Goal: Transaction & Acquisition: Book appointment/travel/reservation

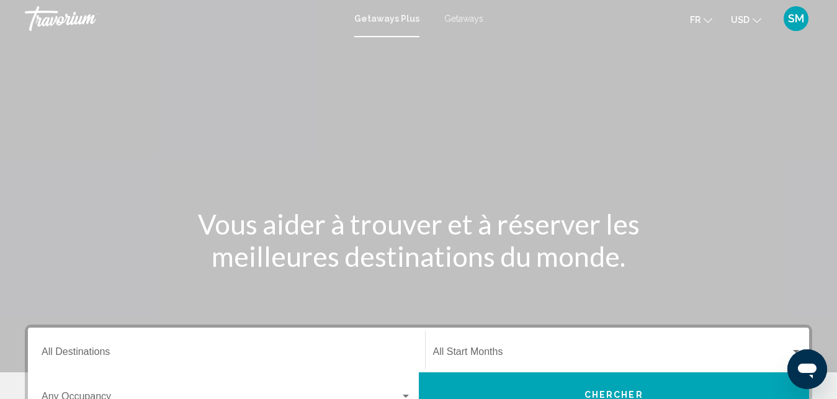
click at [792, 25] on div "SM" at bounding box center [795, 18] width 25 height 25
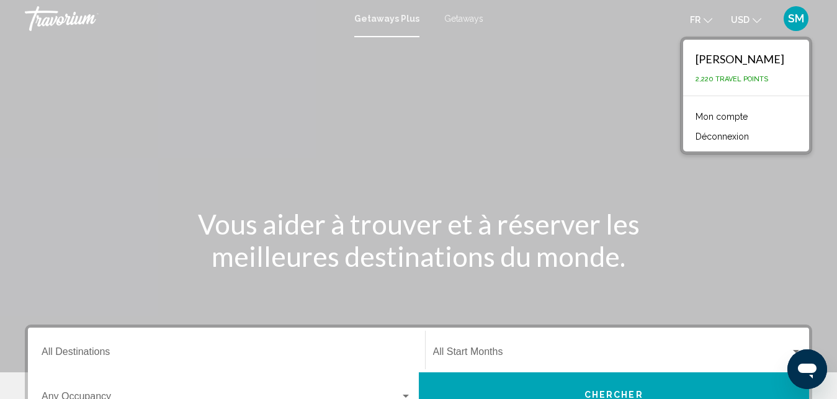
click at [465, 23] on span "Getaways" at bounding box center [463, 19] width 39 height 10
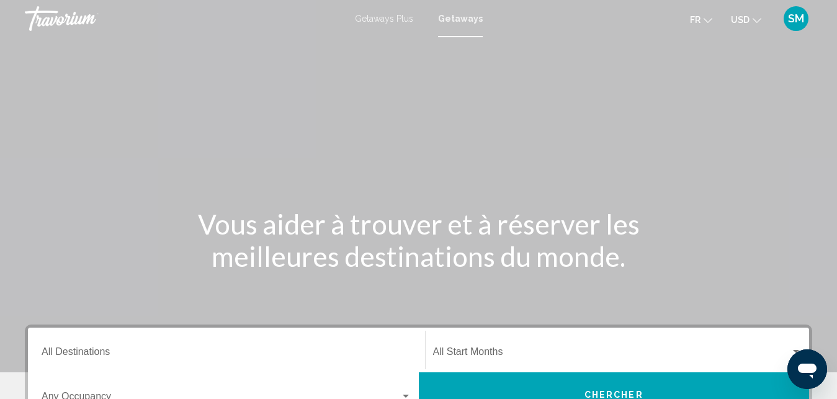
click at [752, 16] on button "USD USD ($) MXN (Mex$) CAD (Can$) GBP (£) EUR (€) AUD (A$) NZD (NZ$) CNY (CN¥)" at bounding box center [746, 20] width 30 height 18
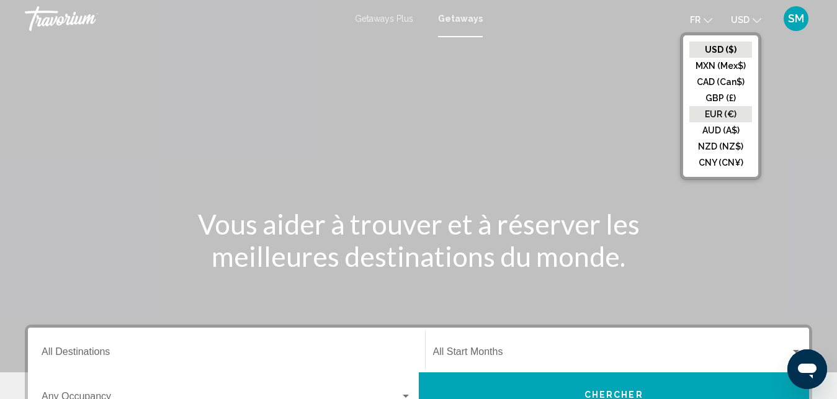
click at [721, 115] on button "EUR (€)" at bounding box center [720, 114] width 63 height 16
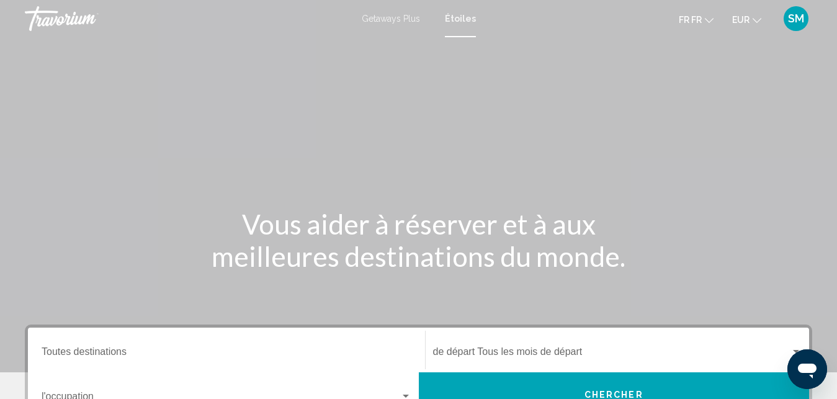
scroll to position [274, 0]
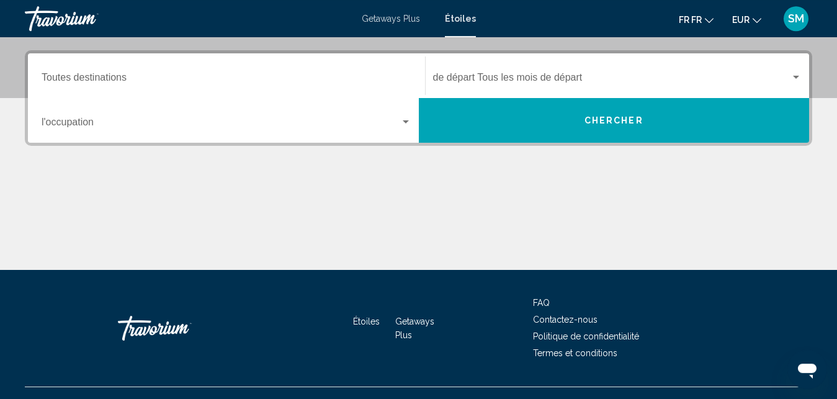
click at [330, 91] on div "Destination Toutes destinations" at bounding box center [227, 75] width 370 height 39
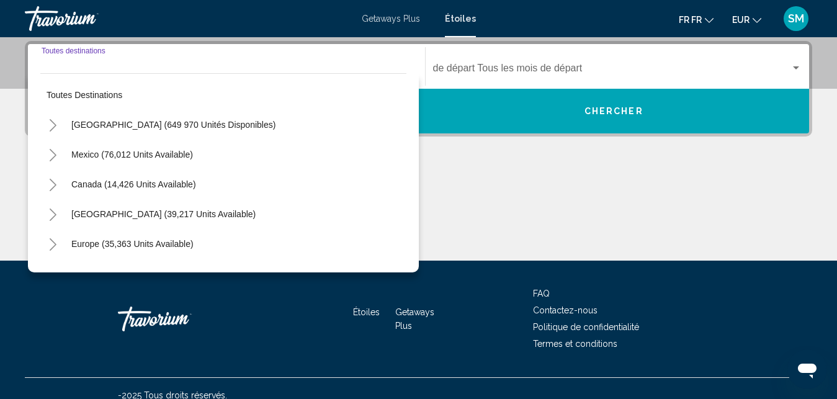
scroll to position [284, 0]
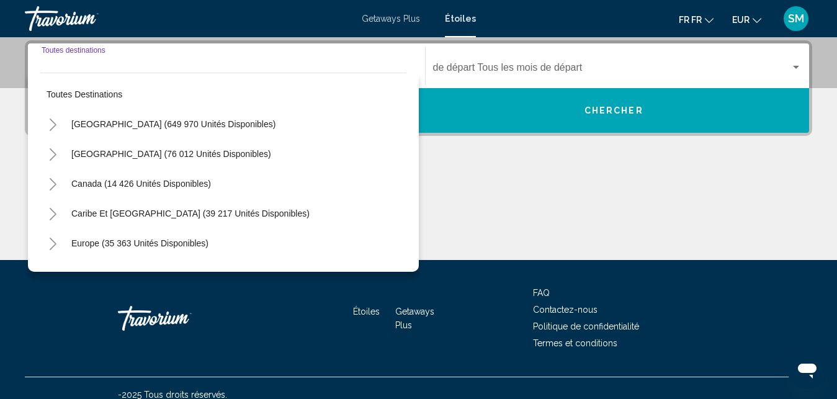
click at [53, 241] on icon "Toggle Europe (35 363 unités disponibles)" at bounding box center [53, 244] width 7 height 12
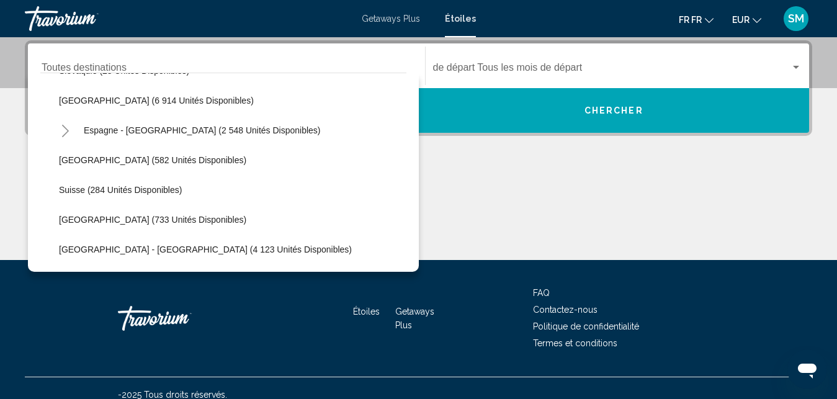
scroll to position [636, 0]
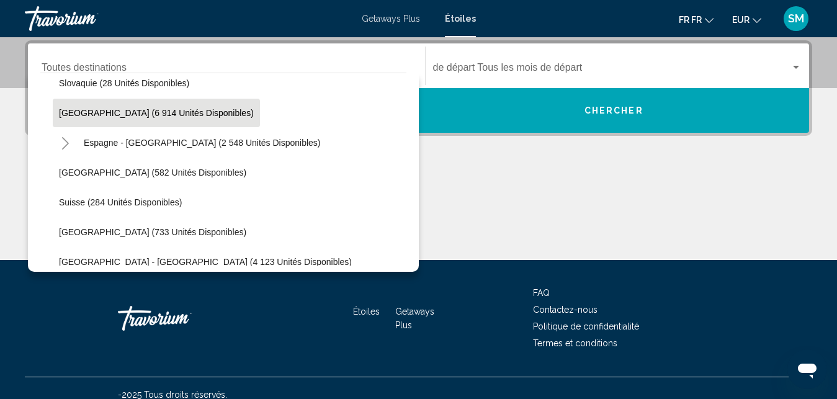
click at [128, 120] on button "Espagne (6 914 unités disponibles)" at bounding box center [156, 113] width 207 height 29
type input "**********"
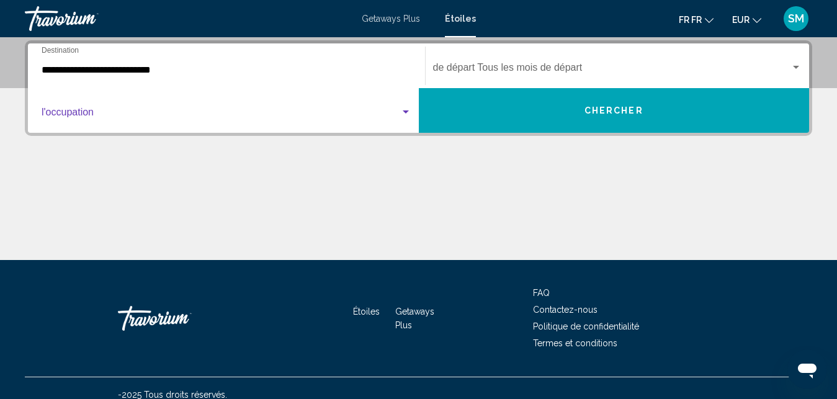
click at [406, 117] on div "Le widget de recherche" at bounding box center [227, 114] width 370 height 11
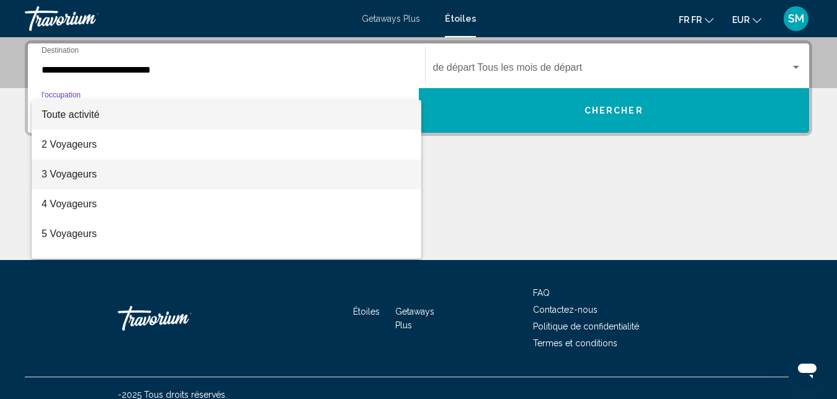
click at [160, 176] on span "3 Voyageurs" at bounding box center [227, 174] width 370 height 30
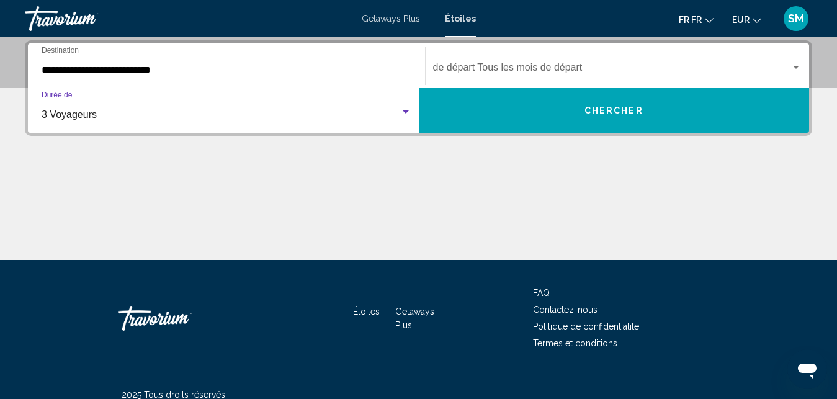
click at [753, 65] on span "Le widget de recherche" at bounding box center [612, 70] width 358 height 11
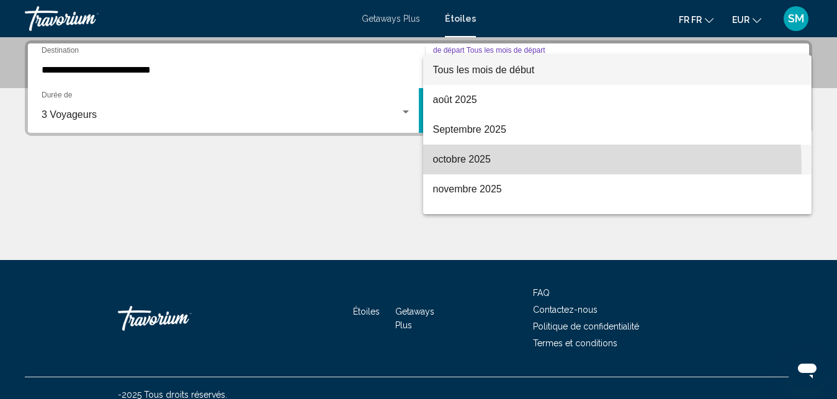
click at [506, 167] on span "octobre 2025" at bounding box center [617, 160] width 369 height 30
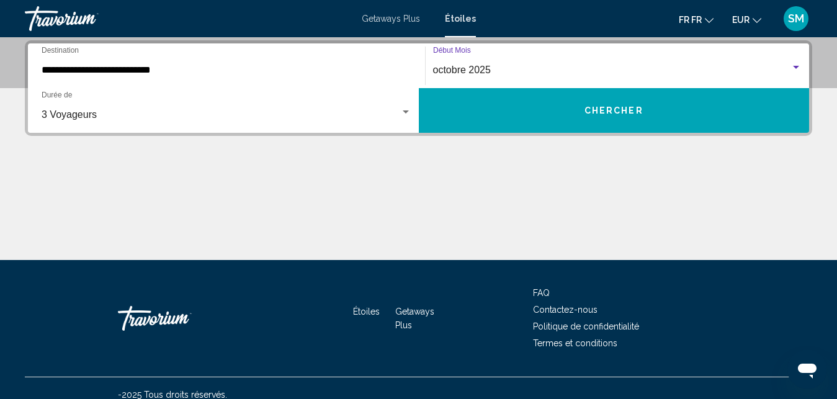
click at [617, 107] on span "Chercher" at bounding box center [613, 111] width 59 height 10
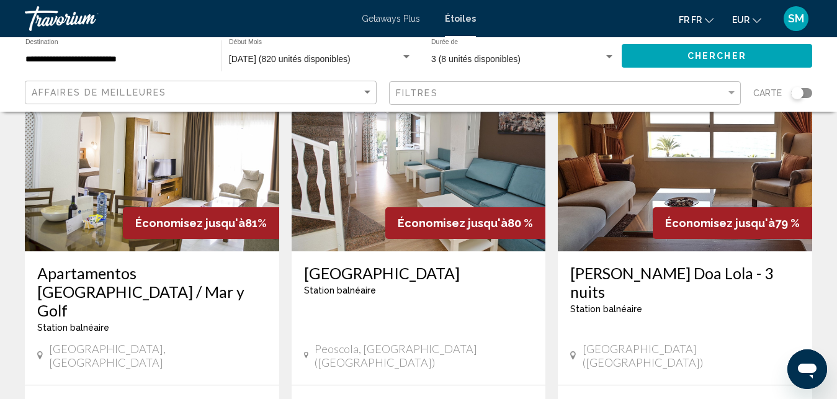
scroll to position [601, 0]
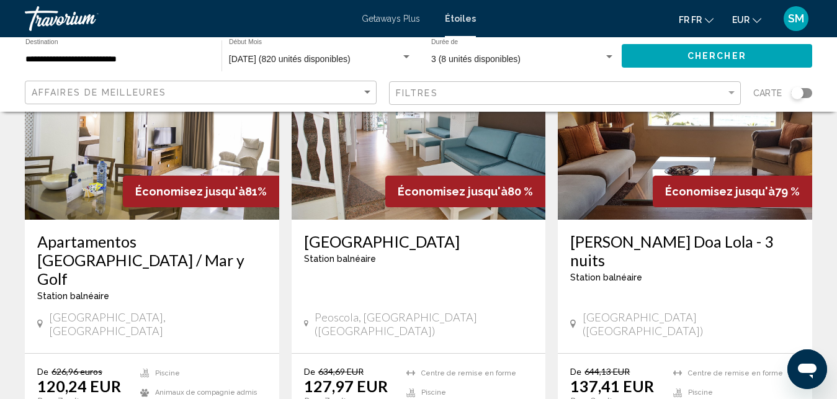
click at [146, 232] on h3 "Apartamentos Fenix Beach / Mar y Golf" at bounding box center [151, 260] width 229 height 56
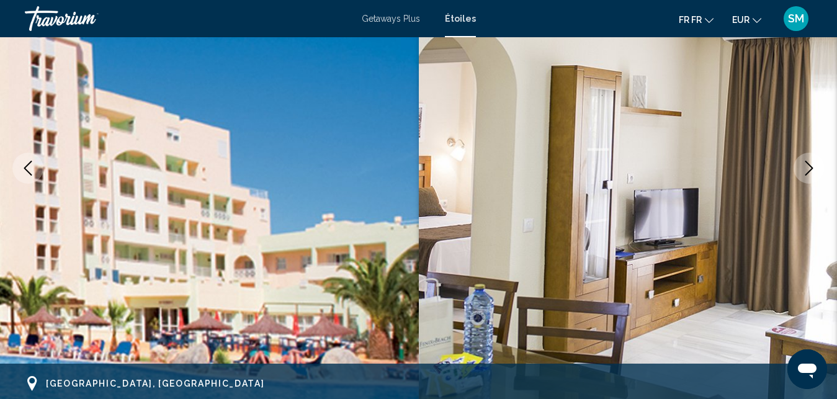
scroll to position [195, 0]
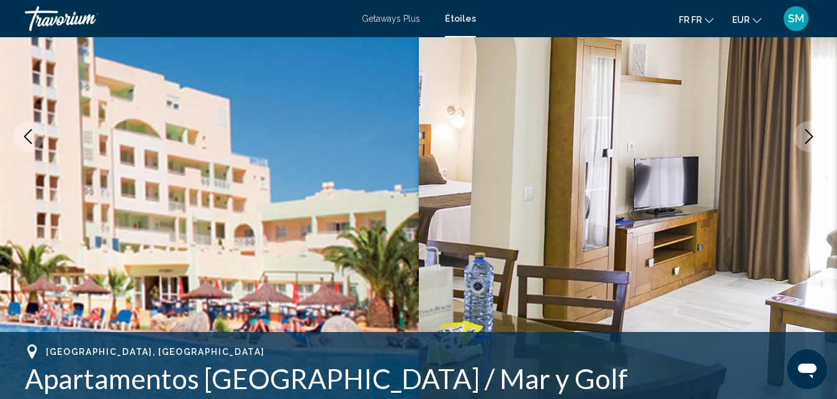
click at [809, 144] on button "Image suivante" at bounding box center [808, 136] width 31 height 31
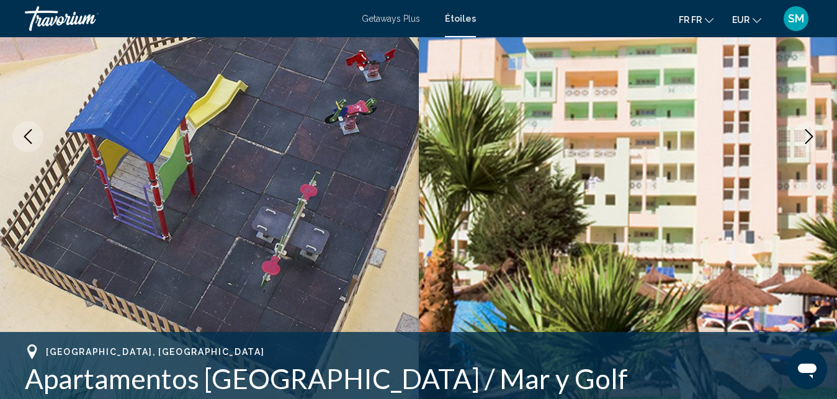
click at [809, 143] on icon "Image suivante" at bounding box center [808, 136] width 15 height 15
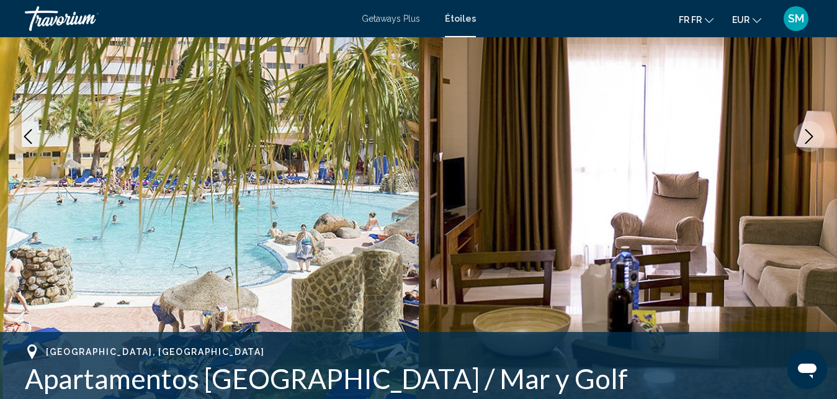
click at [809, 143] on icon "Image suivante" at bounding box center [808, 136] width 15 height 15
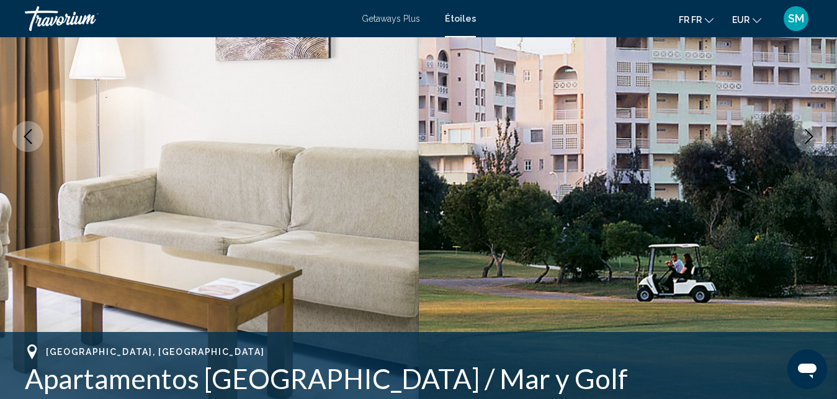
click at [809, 143] on icon "Image suivante" at bounding box center [808, 136] width 15 height 15
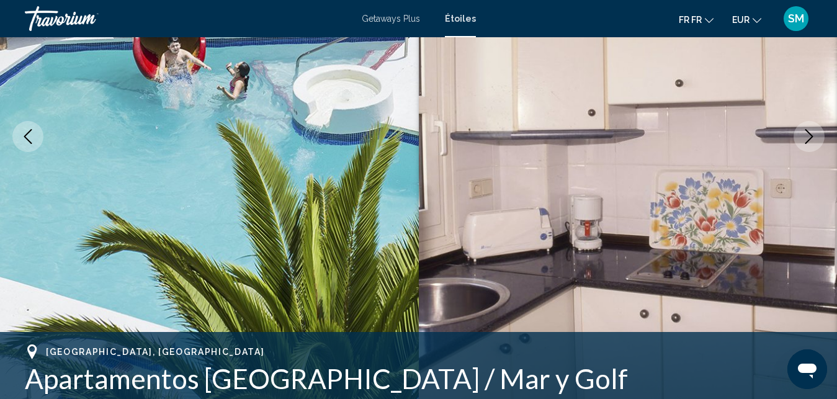
click at [809, 143] on icon "Image suivante" at bounding box center [808, 136] width 15 height 15
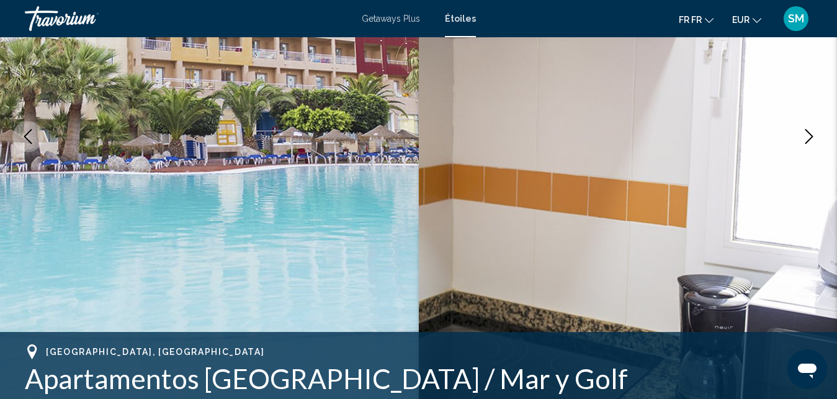
click at [809, 143] on icon "Image suivante" at bounding box center [808, 136] width 15 height 15
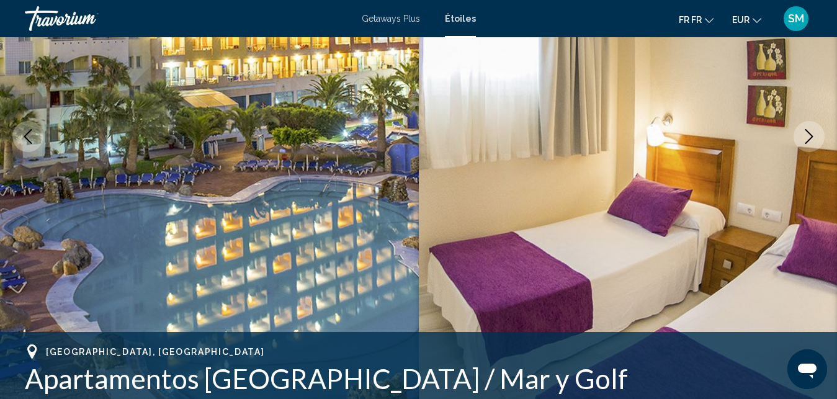
click at [809, 143] on icon "Image suivante" at bounding box center [808, 136] width 15 height 15
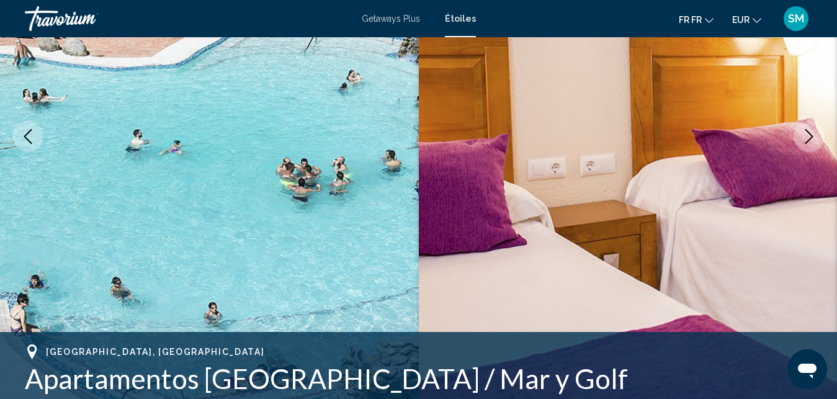
click at [809, 143] on icon "Image suivante" at bounding box center [808, 136] width 15 height 15
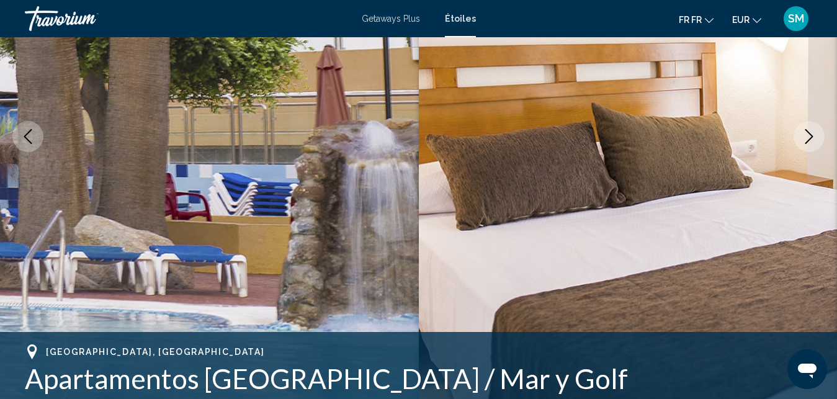
click at [809, 143] on icon "Image suivante" at bounding box center [808, 136] width 15 height 15
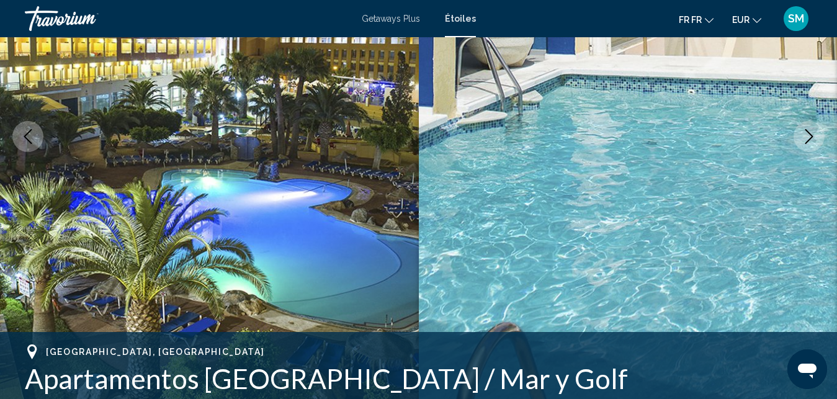
click at [809, 143] on icon "Image suivante" at bounding box center [808, 136] width 15 height 15
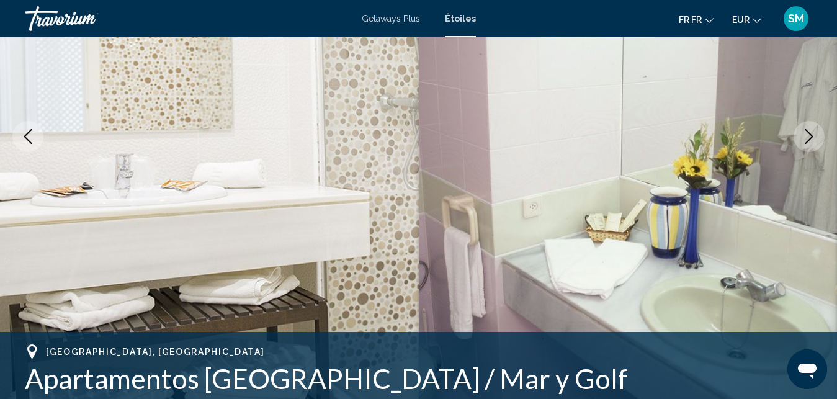
click at [809, 143] on icon "Image suivante" at bounding box center [808, 136] width 15 height 15
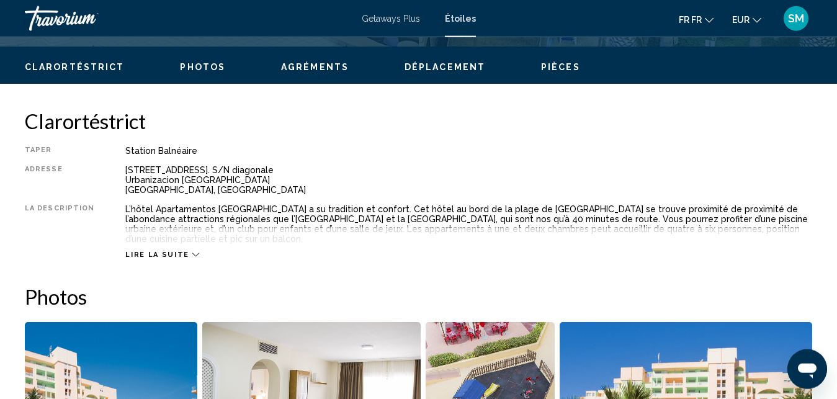
scroll to position [586, 0]
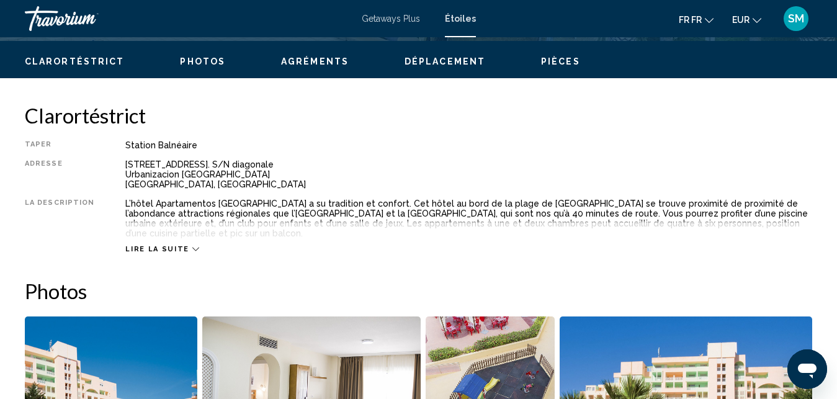
click at [192, 246] on icon "Principaux contenus" at bounding box center [195, 249] width 7 height 7
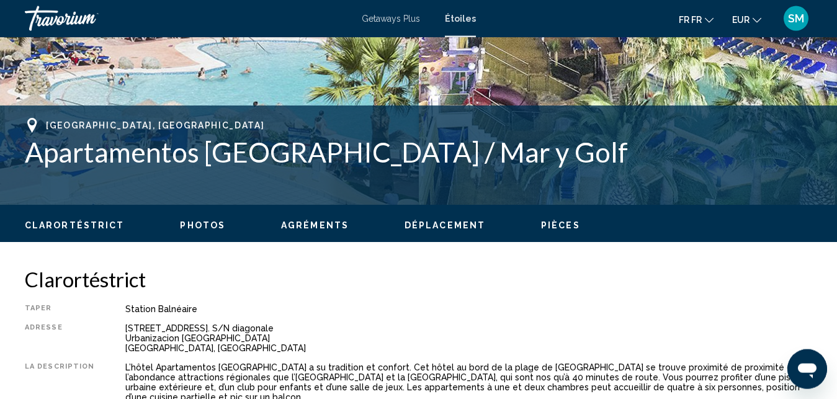
scroll to position [420, 0]
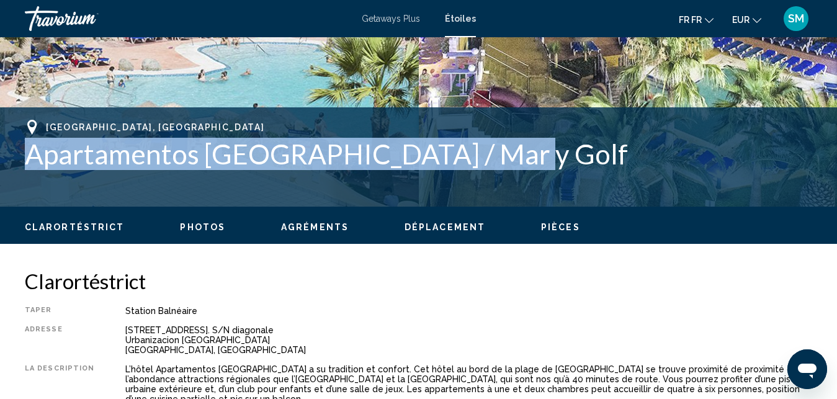
drag, startPoint x: 29, startPoint y: 153, endPoint x: 518, endPoint y: 155, distance: 489.4
click at [518, 155] on h1 "Apartamentos Fenix Beach / Mar y Golf" at bounding box center [418, 154] width 787 height 32
copy h1 "Apartamentos Fenix Beach / Mar y Golf"
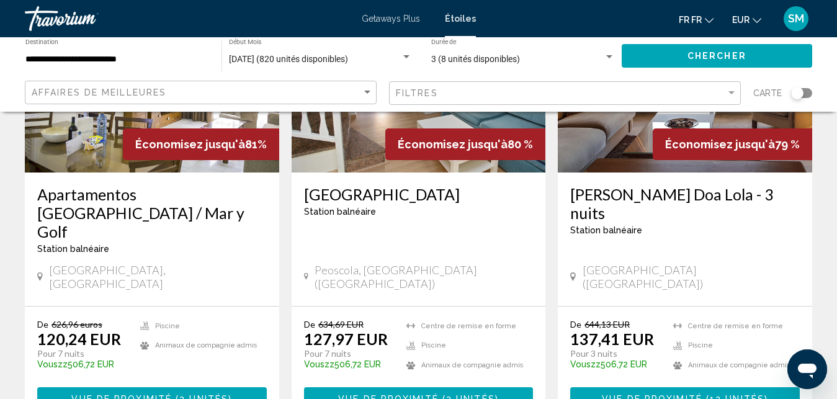
scroll to position [654, 0]
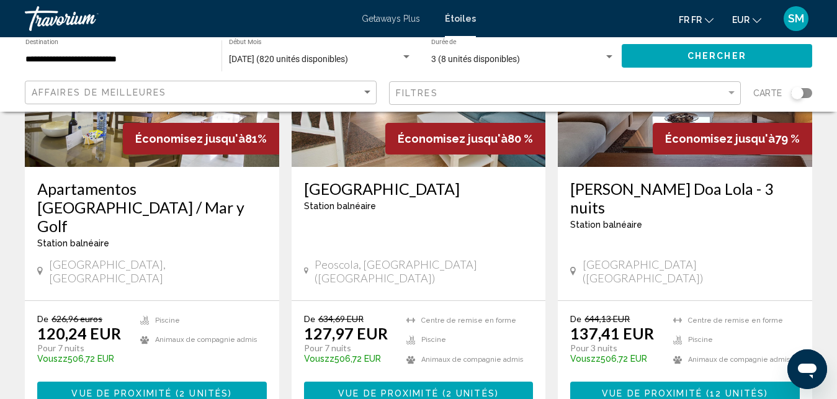
click at [368, 179] on h3 "Jardines del Plaza" at bounding box center [418, 188] width 229 height 19
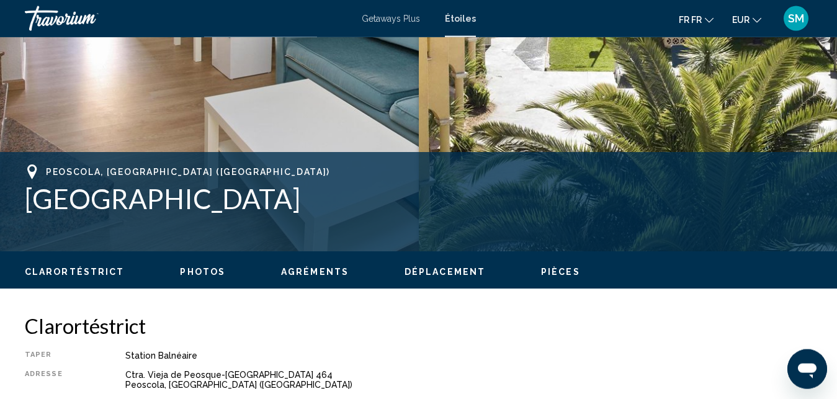
scroll to position [37, 0]
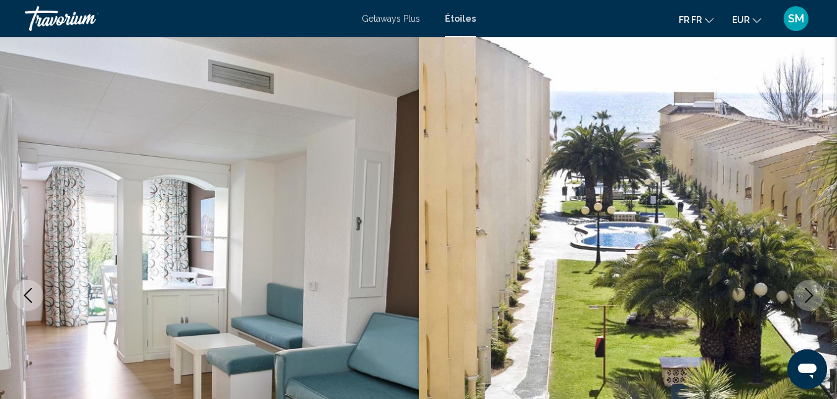
click at [814, 296] on icon "Image suivante" at bounding box center [808, 295] width 15 height 15
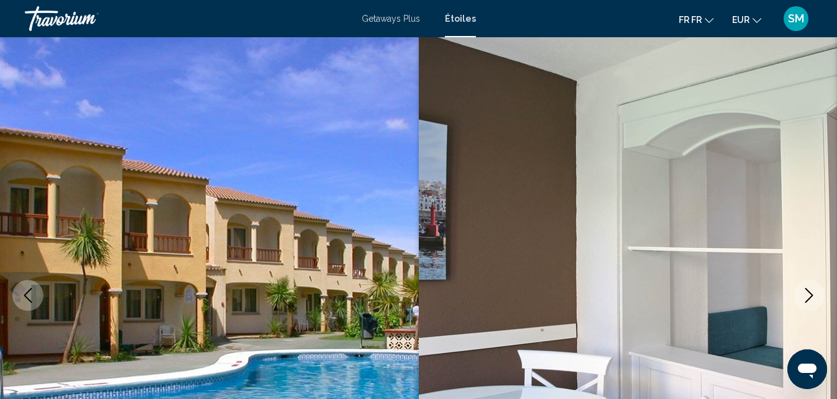
click at [814, 296] on icon "Image suivante" at bounding box center [808, 295] width 15 height 15
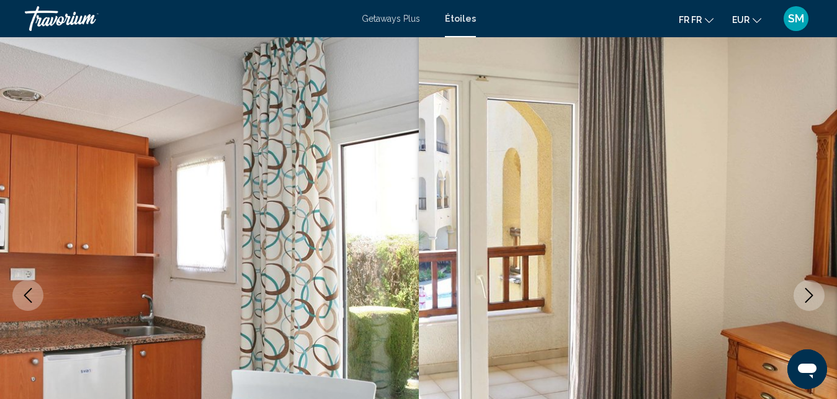
click at [814, 296] on icon "Image suivante" at bounding box center [808, 295] width 15 height 15
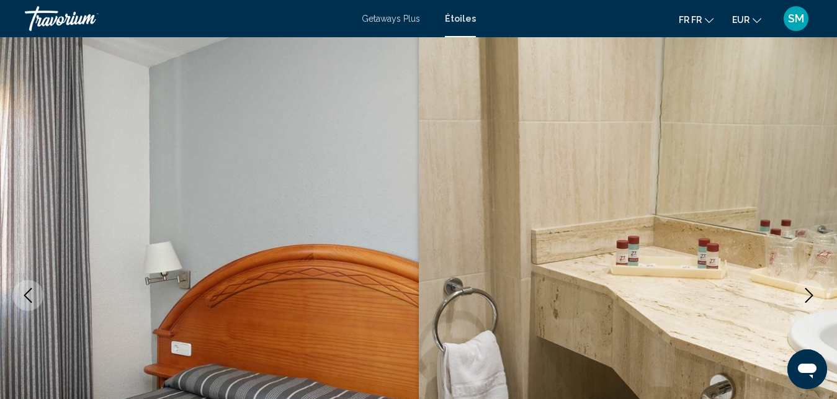
click at [814, 296] on icon "Image suivante" at bounding box center [808, 295] width 15 height 15
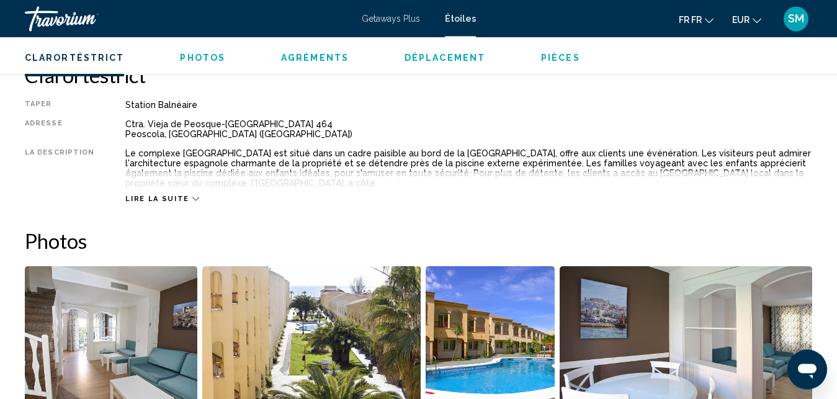
scroll to position [627, 0]
click at [192, 196] on div "Lire la suite" at bounding box center [468, 186] width 687 height 34
click at [192, 197] on icon "Principaux contenus" at bounding box center [195, 198] width 7 height 7
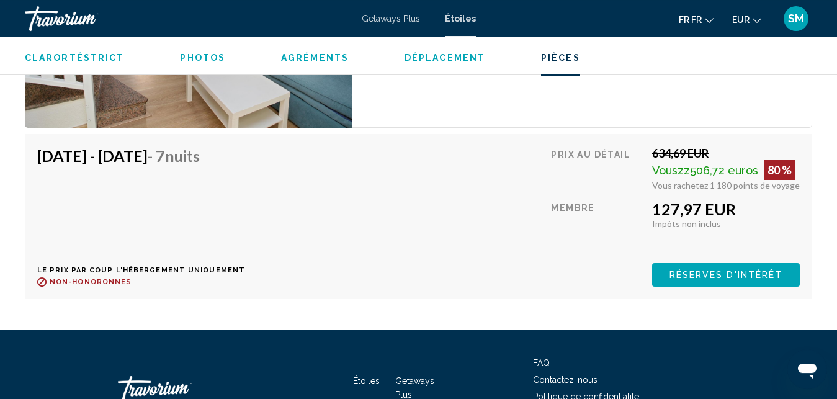
scroll to position [2567, 0]
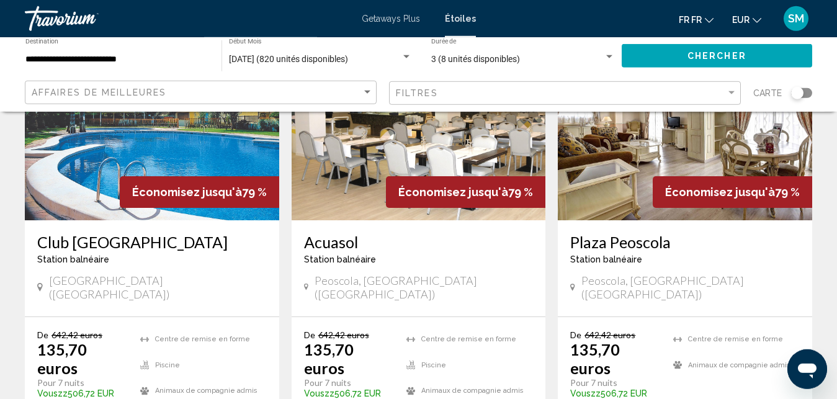
scroll to position [1076, 0]
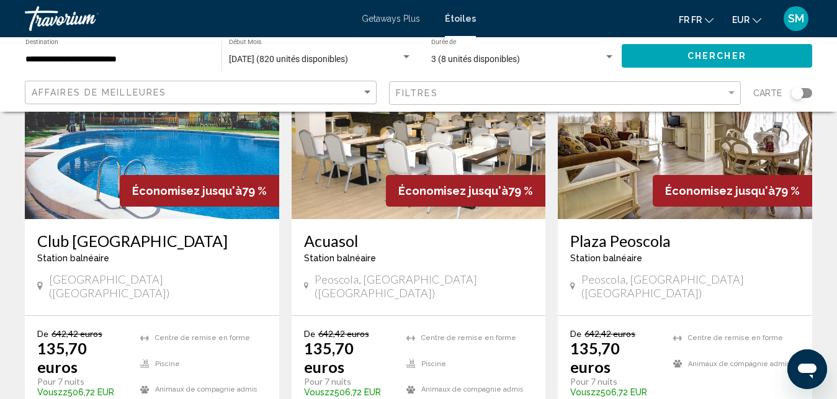
click at [79, 231] on h3 "Club Parque Denia" at bounding box center [151, 240] width 229 height 19
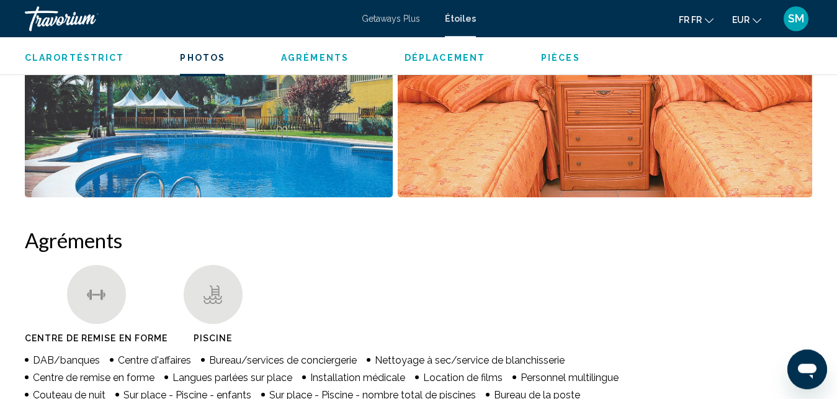
scroll to position [577, 0]
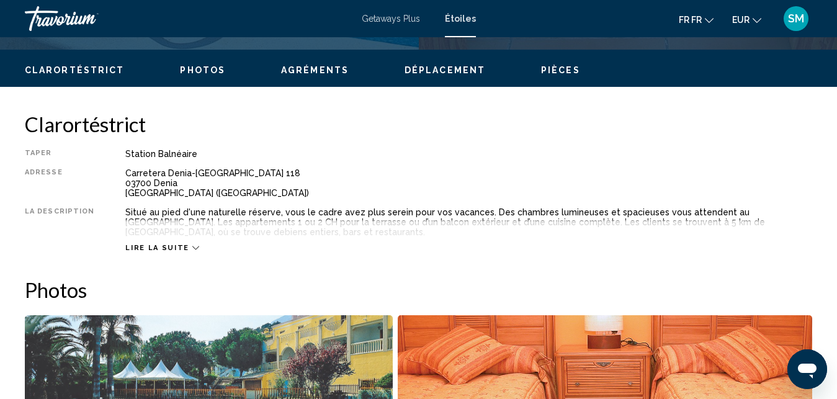
click at [192, 247] on icon "Principaux contenus" at bounding box center [195, 248] width 7 height 4
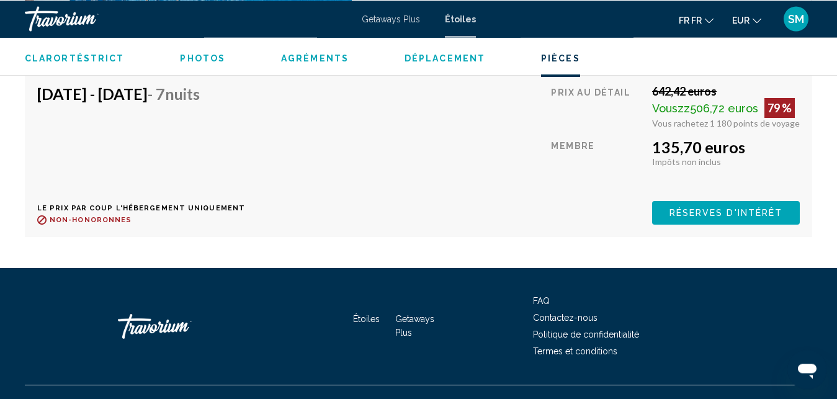
scroll to position [2433, 0]
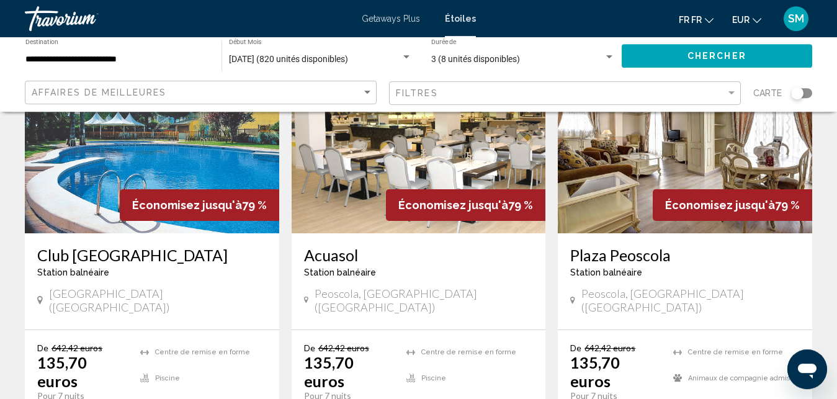
scroll to position [1065, 0]
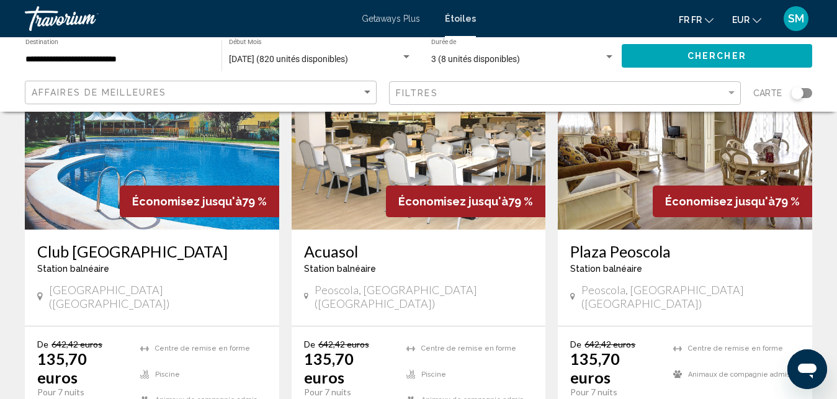
click at [339, 242] on h3 "Acuasol" at bounding box center [418, 251] width 229 height 19
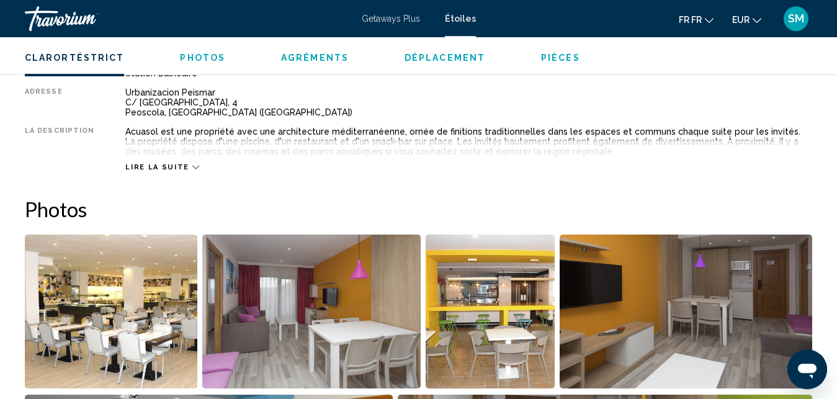
scroll to position [641, 0]
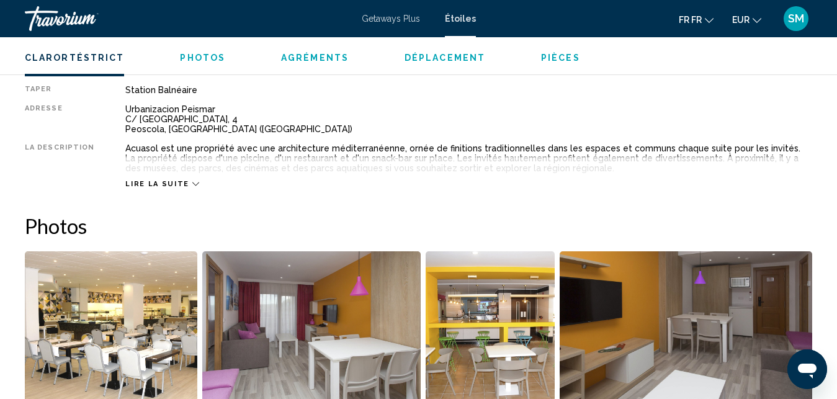
click at [182, 184] on div "Lire la suite" at bounding box center [161, 184] width 73 height 8
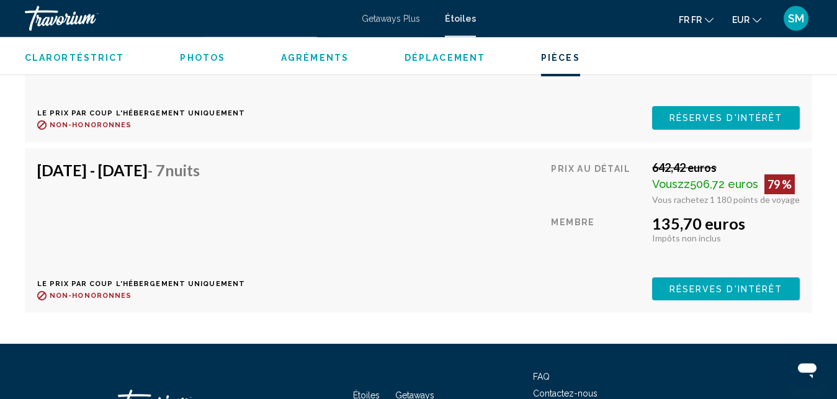
scroll to position [2687, 0]
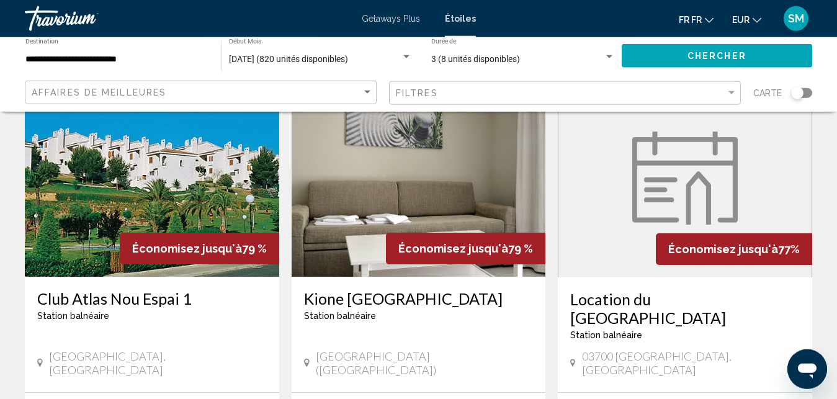
scroll to position [1508, 0]
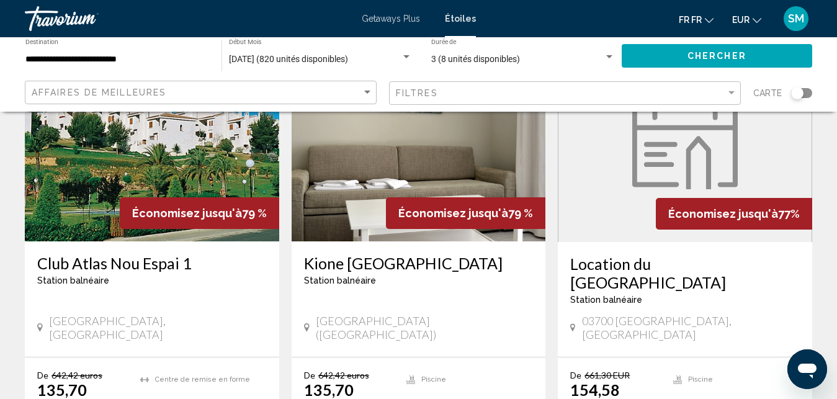
click at [677, 254] on h3 "Location du jardin Ogisaka" at bounding box center [684, 272] width 229 height 37
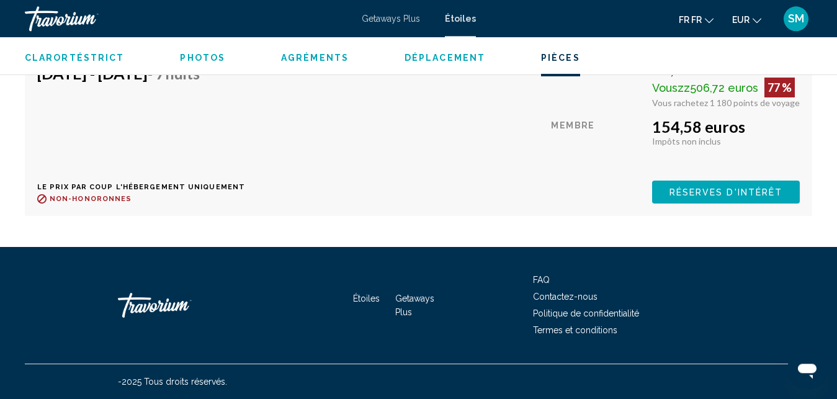
scroll to position [3042, 0]
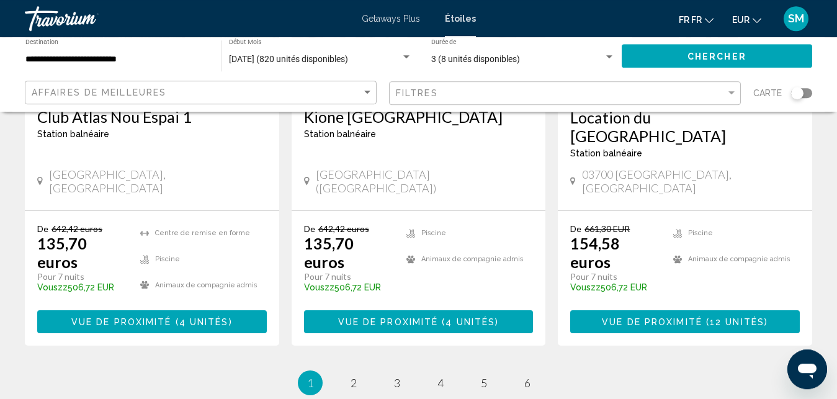
scroll to position [1655, 0]
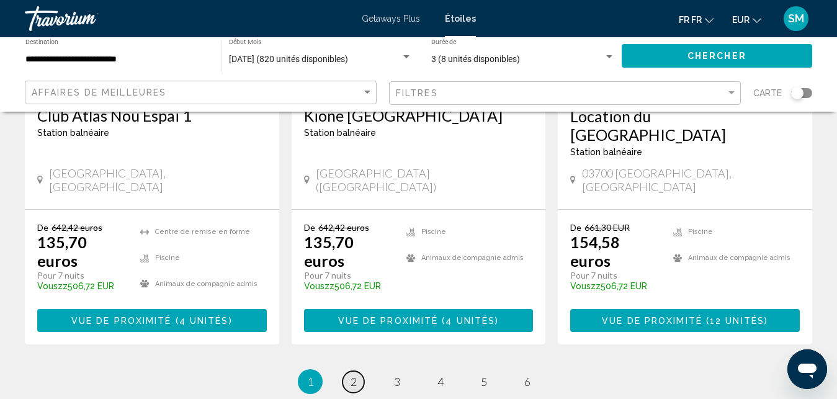
click at [355, 375] on span "2" at bounding box center [353, 382] width 6 height 14
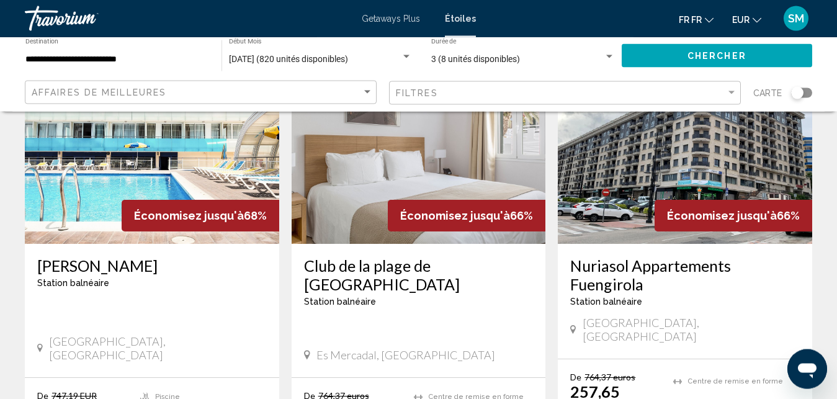
scroll to position [1033, 0]
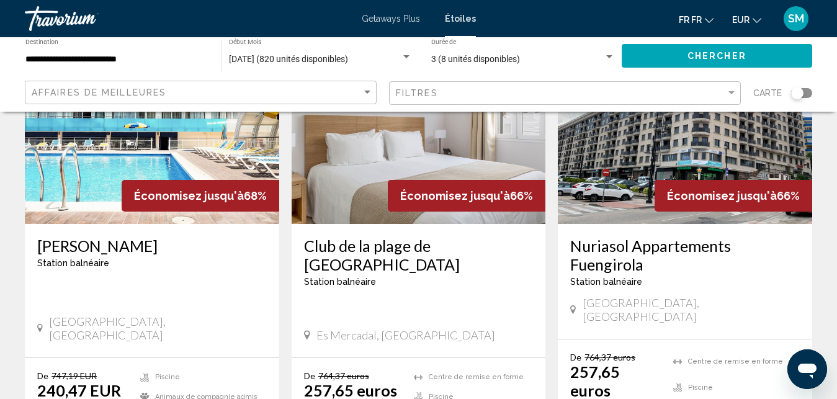
click at [79, 236] on h3 "Ona Palamos" at bounding box center [151, 245] width 229 height 19
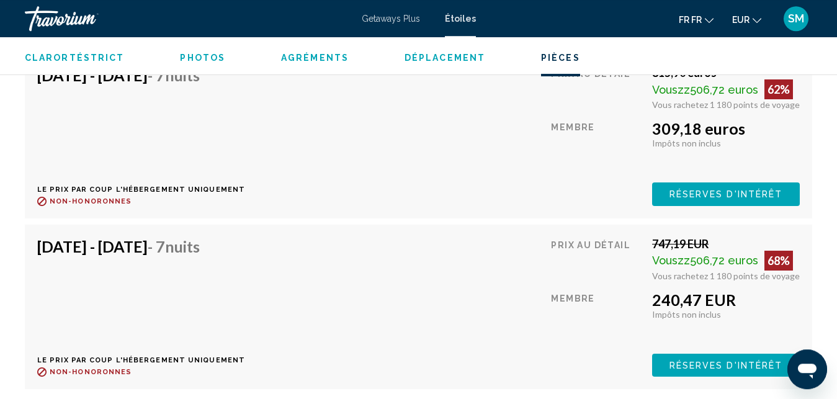
scroll to position [2630, 0]
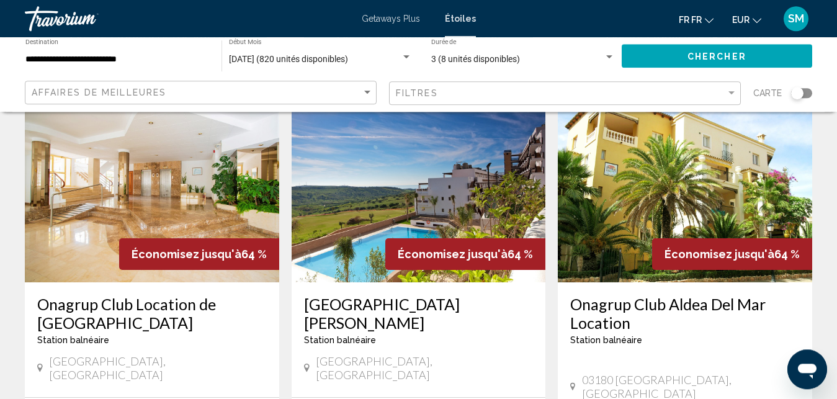
scroll to position [1466, 0]
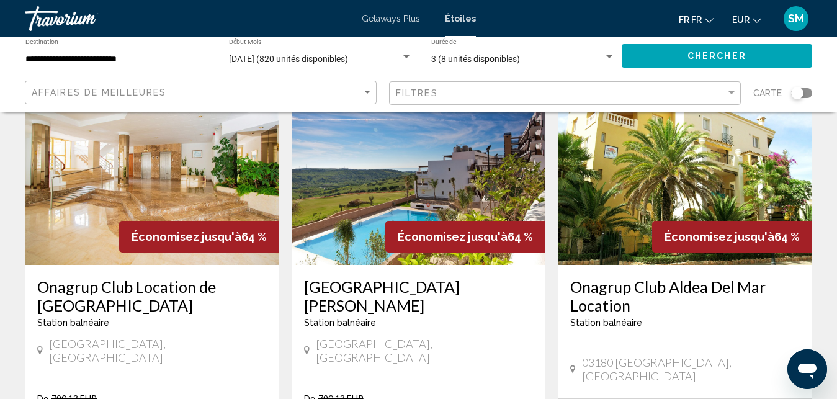
click at [326, 277] on h3 "Onaa Valle Romano Golf et Resort" at bounding box center [418, 295] width 229 height 37
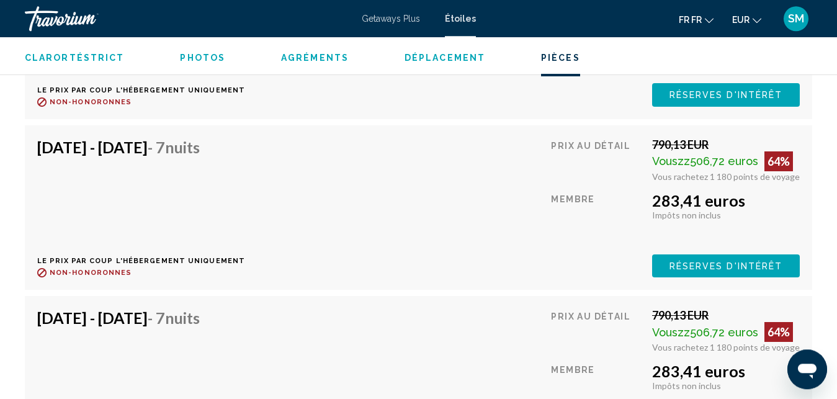
scroll to position [2124, 0]
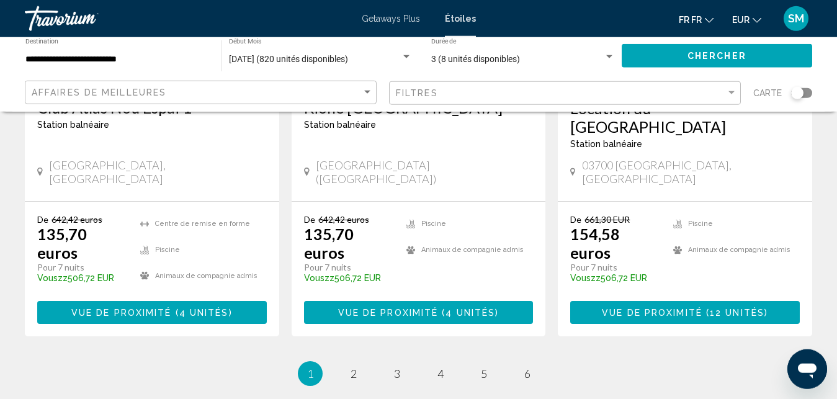
scroll to position [1666, 0]
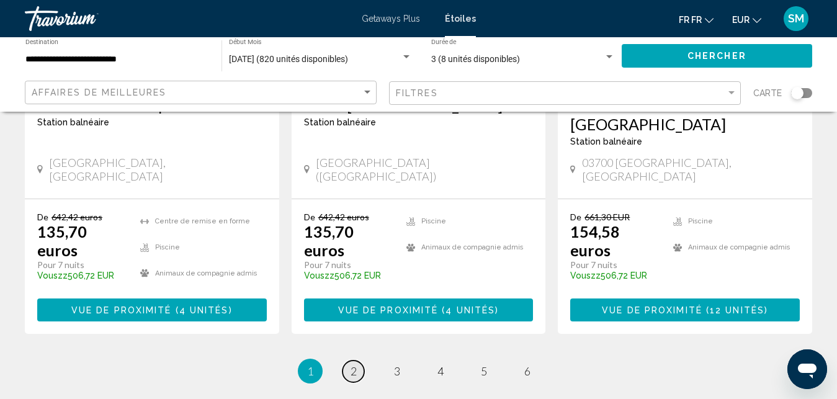
click at [355, 364] on span "2" at bounding box center [353, 371] width 6 height 14
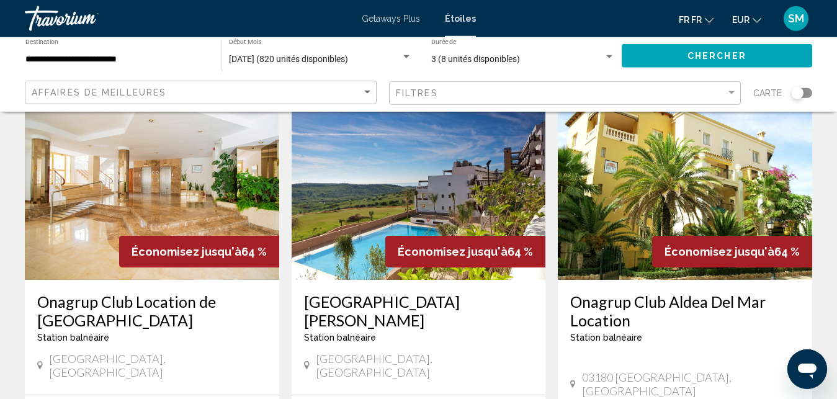
scroll to position [1455, 0]
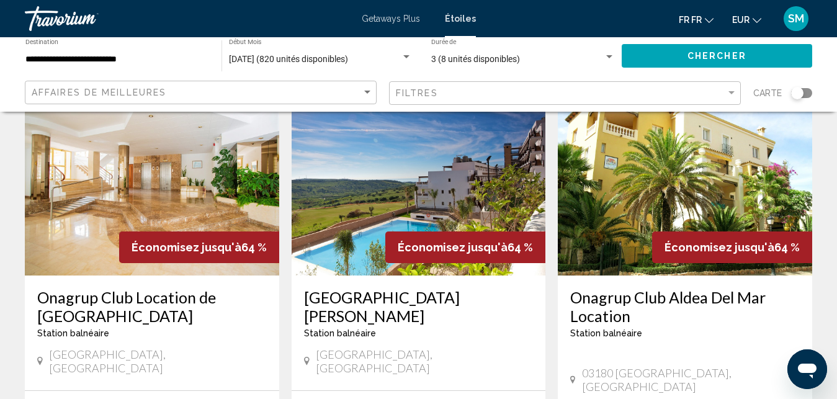
click at [81, 288] on h3 "Onagrup Club Location de nouveauté" at bounding box center [151, 306] width 229 height 37
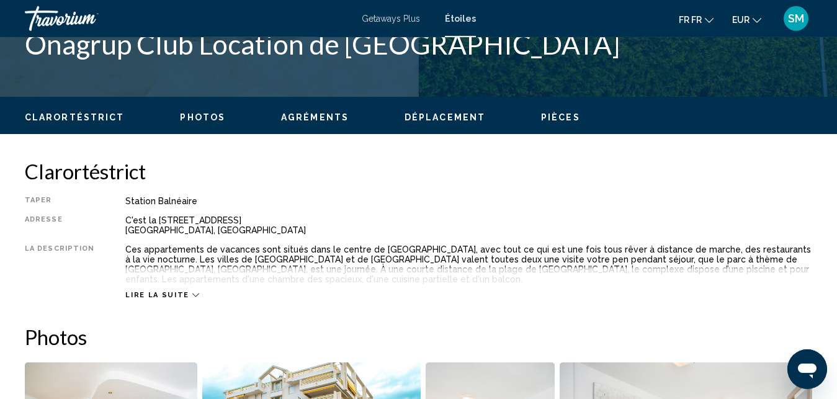
scroll to position [538, 0]
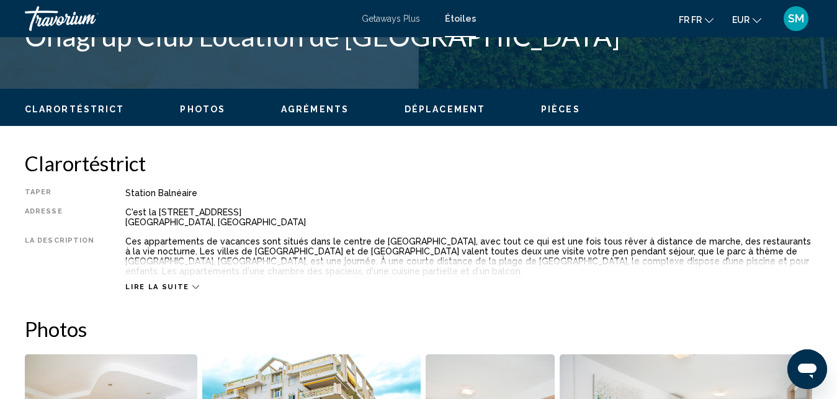
click at [190, 288] on div "Lire la suite" at bounding box center [468, 274] width 687 height 34
click at [192, 288] on icon "Principaux contenus" at bounding box center [195, 287] width 7 height 4
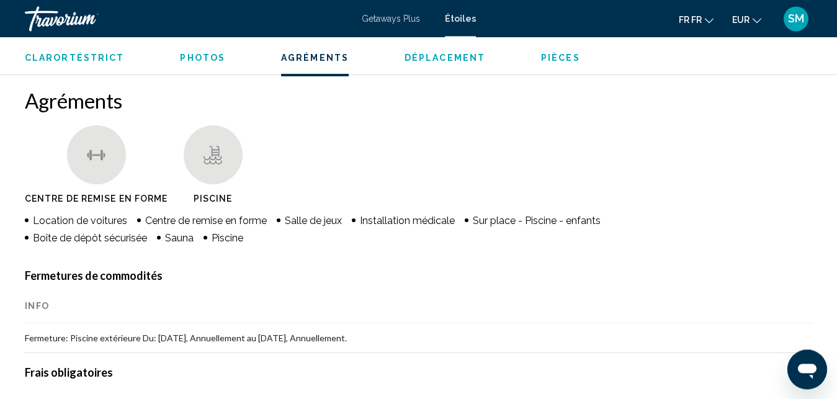
scroll to position [1149, 0]
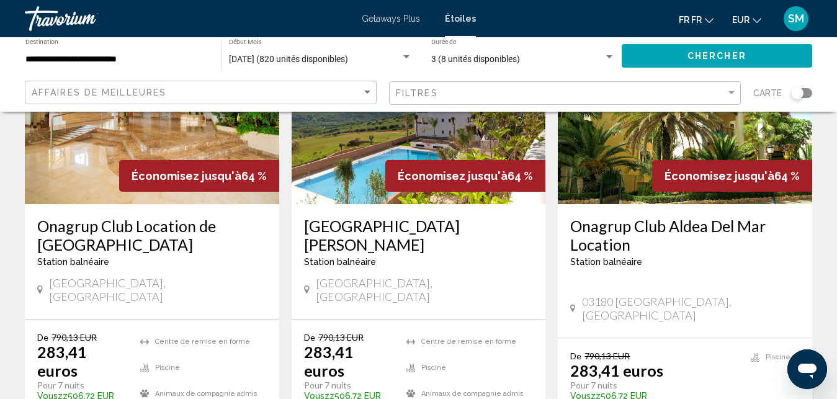
scroll to position [1529, 0]
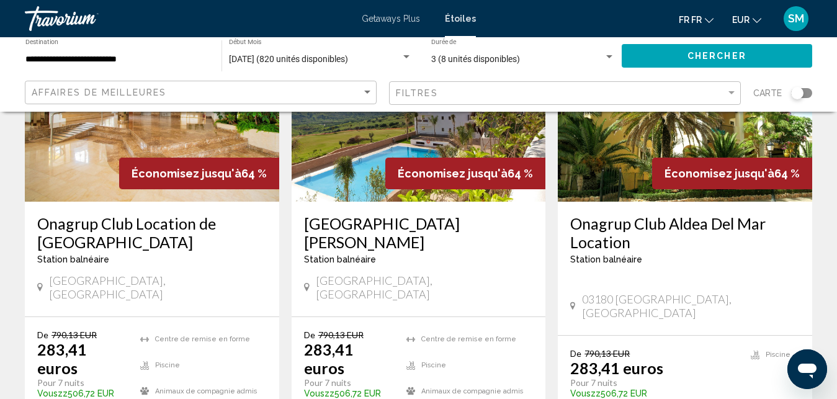
click at [672, 214] on h3 "Onagrup Club Aldea Del Mar Location" at bounding box center [684, 232] width 229 height 37
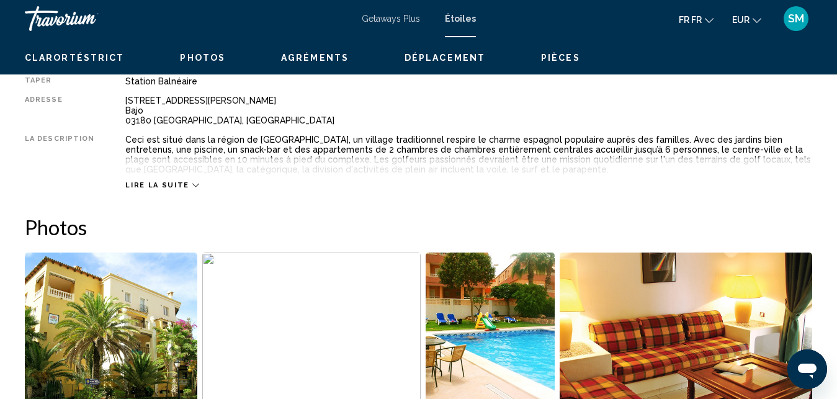
scroll to position [330, 0]
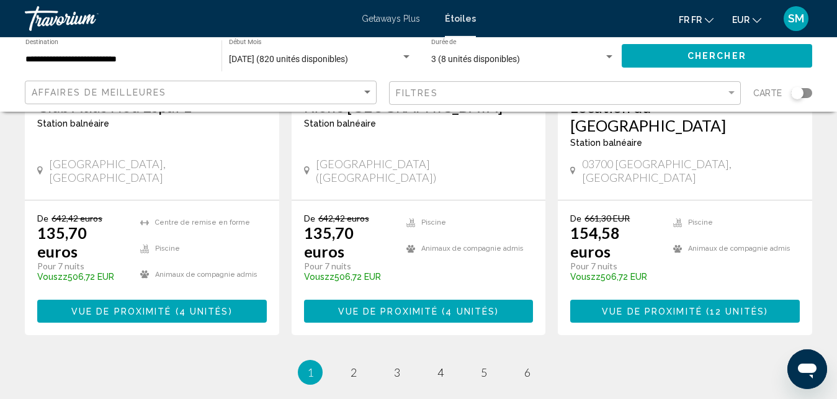
scroll to position [1666, 0]
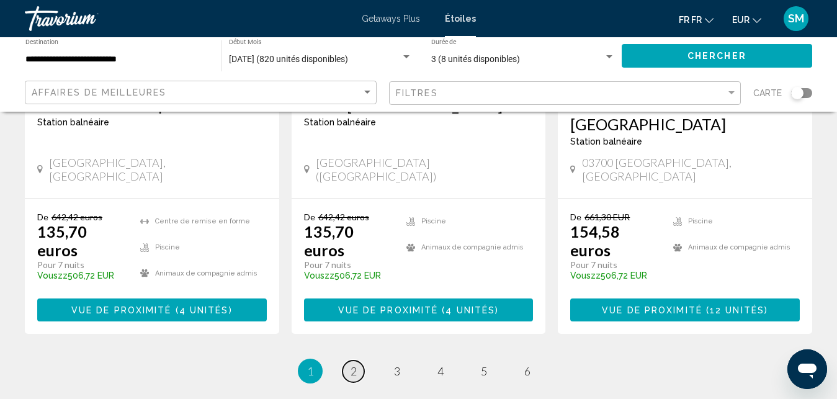
click at [353, 364] on span "2" at bounding box center [353, 371] width 6 height 14
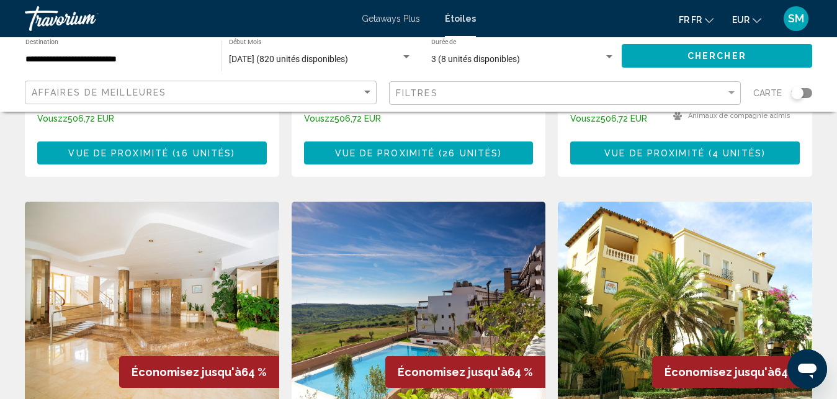
scroll to position [1597, 0]
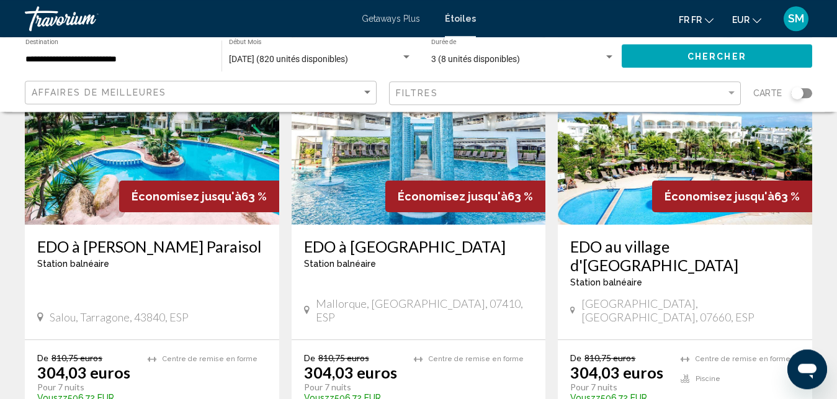
scroll to position [140, 0]
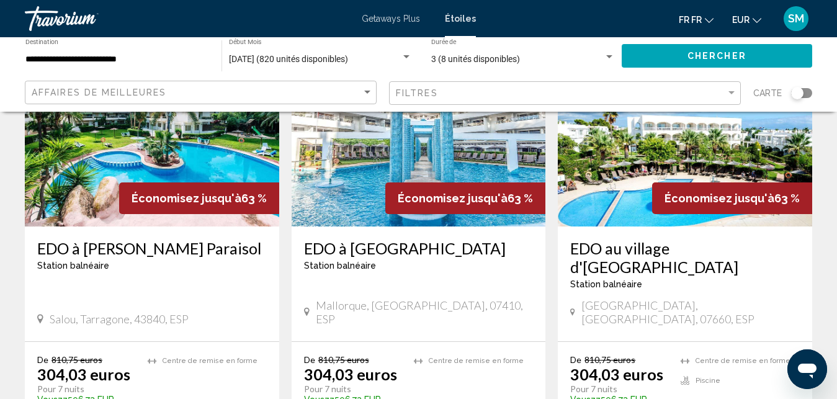
click at [109, 212] on img "Principaux contenus" at bounding box center [152, 127] width 254 height 198
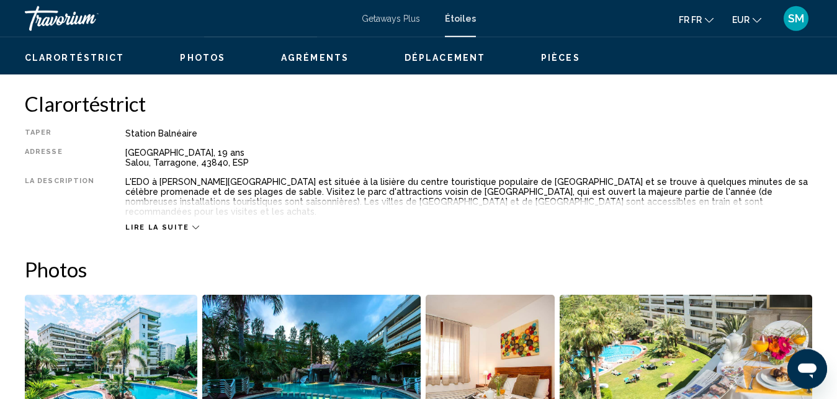
scroll to position [601, 0]
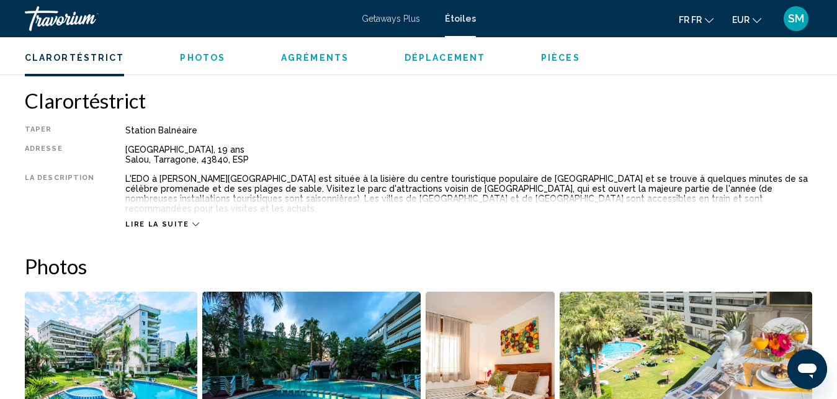
click at [192, 223] on icon "Principaux contenus" at bounding box center [195, 225] width 7 height 4
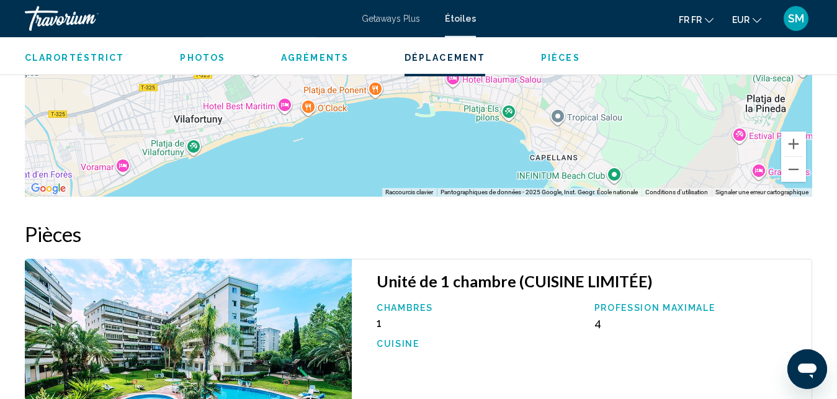
scroll to position [2151, 0]
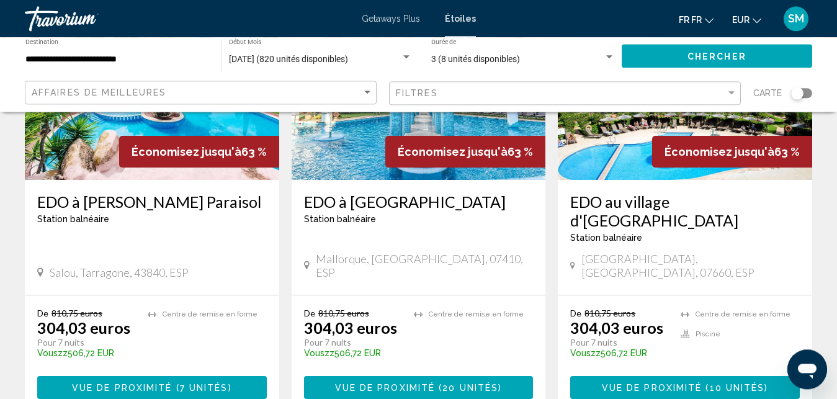
scroll to position [190, 0]
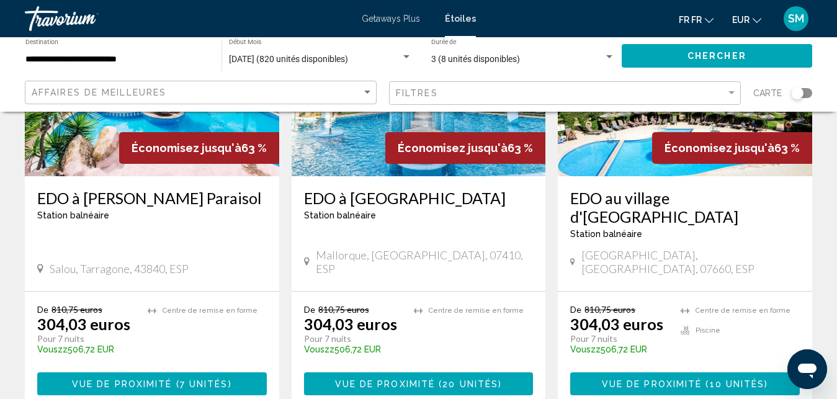
click at [365, 196] on h3 "EDO à Ona Garden Lago" at bounding box center [418, 198] width 229 height 19
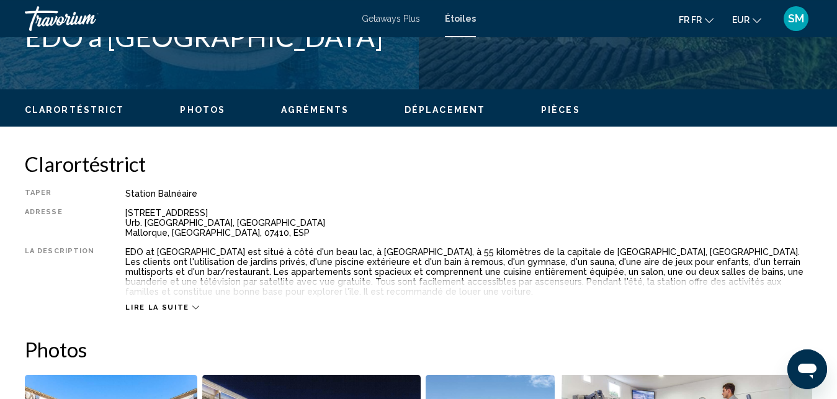
scroll to position [554, 0]
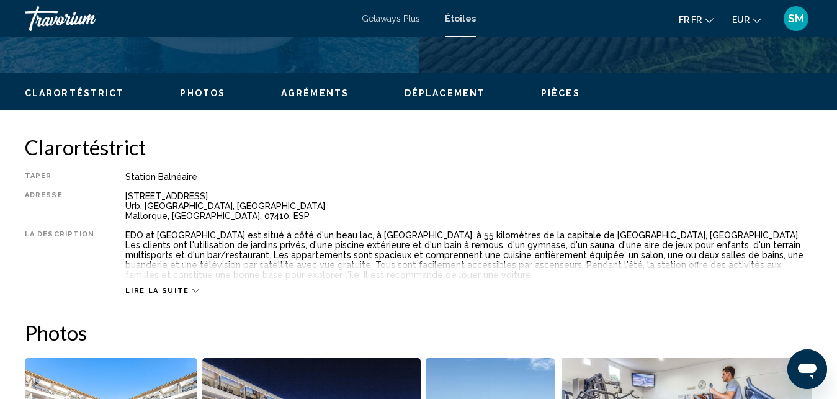
click at [191, 289] on div "Lire la suite" at bounding box center [468, 278] width 687 height 34
click at [192, 289] on icon "Principaux contenus" at bounding box center [195, 290] width 7 height 7
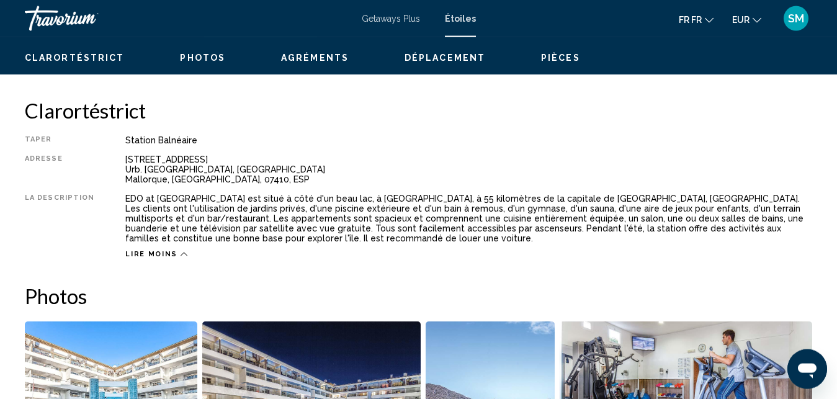
scroll to position [413, 0]
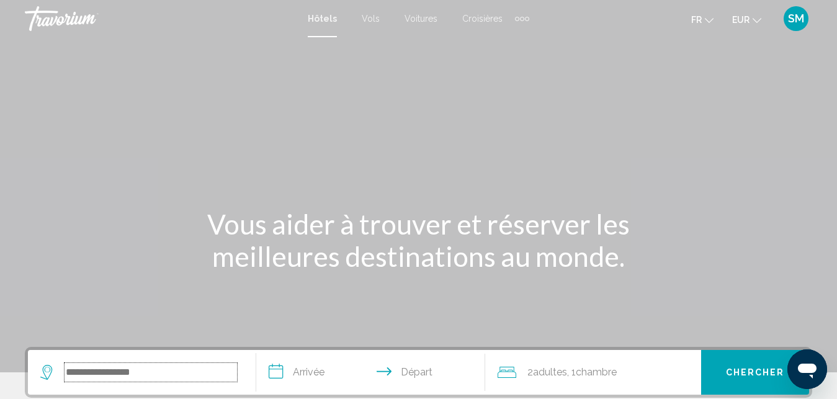
click at [158, 367] on input "Search widget" at bounding box center [151, 372] width 172 height 19
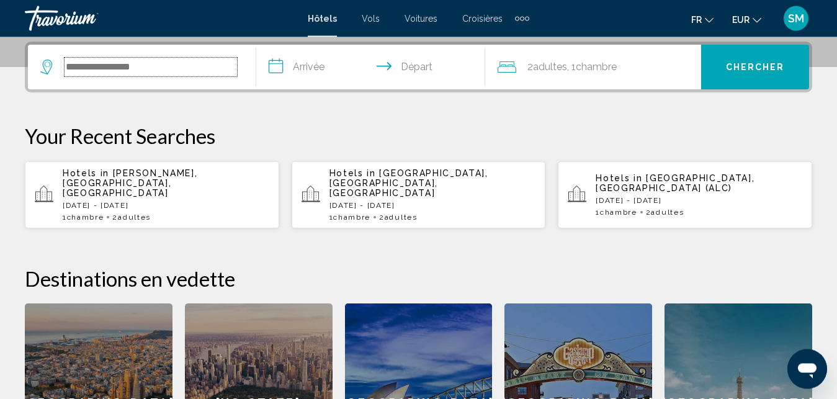
scroll to position [306, 0]
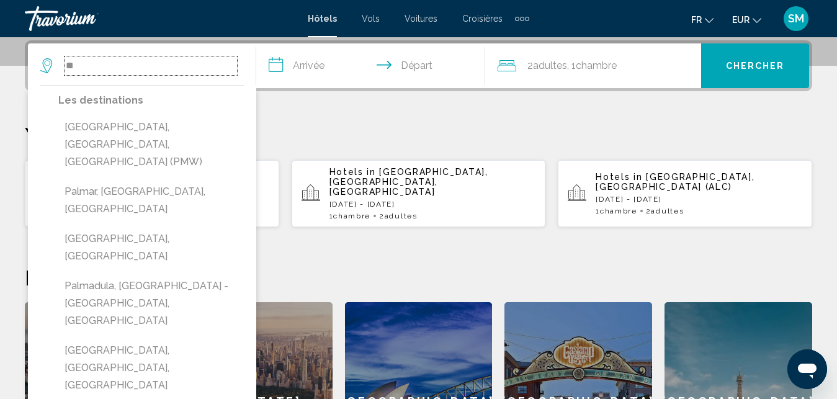
type input "*"
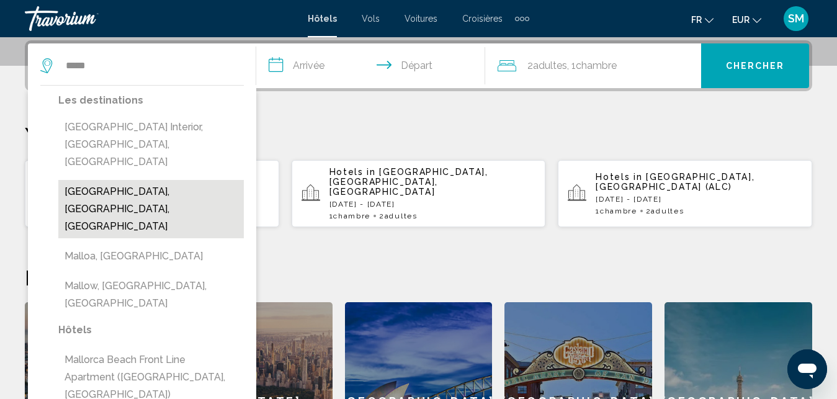
click at [138, 180] on button "Mallorca Island, Balearic Islands, Spain" at bounding box center [150, 209] width 185 height 58
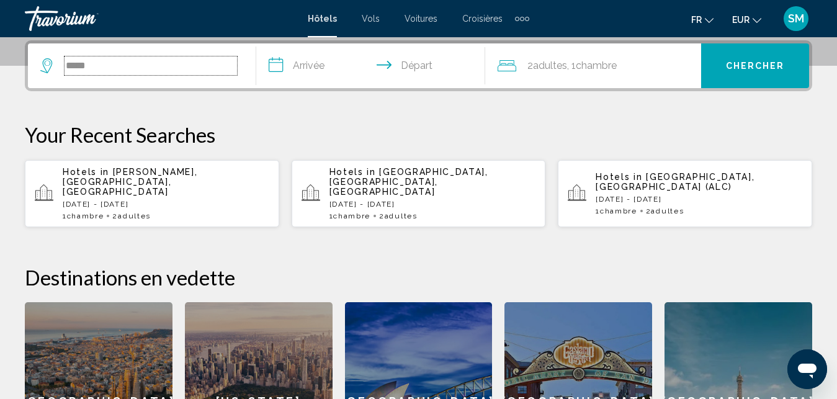
type input "**********"
click at [336, 74] on input "**********" at bounding box center [372, 67] width 233 height 48
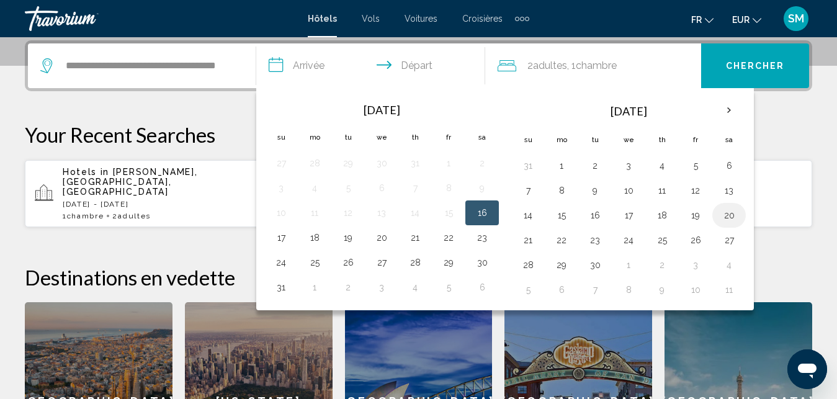
click at [733, 211] on button "20" at bounding box center [729, 215] width 20 height 17
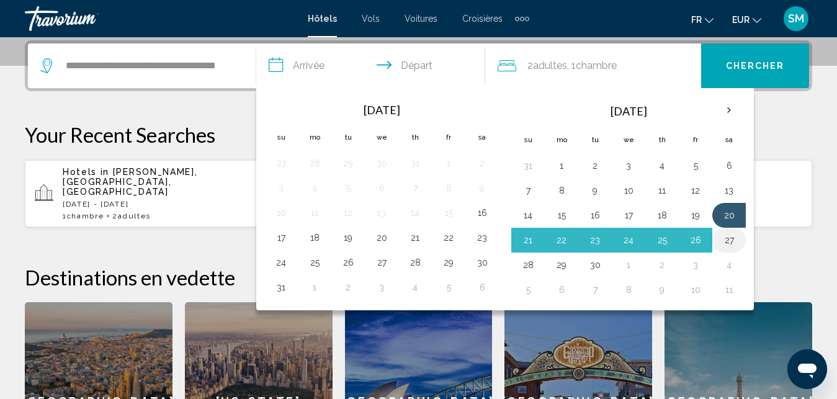
click at [733, 241] on button "27" at bounding box center [729, 239] width 20 height 17
type input "**********"
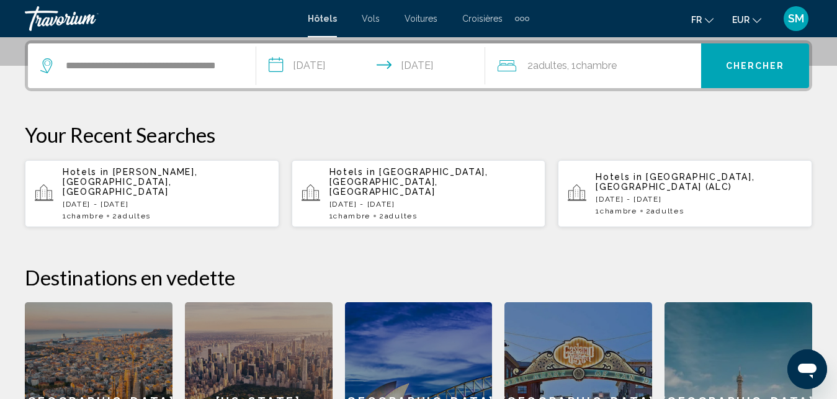
click at [636, 66] on div "2 Adulte Adultes , 1 Chambre pièces" at bounding box center [598, 65] width 203 height 17
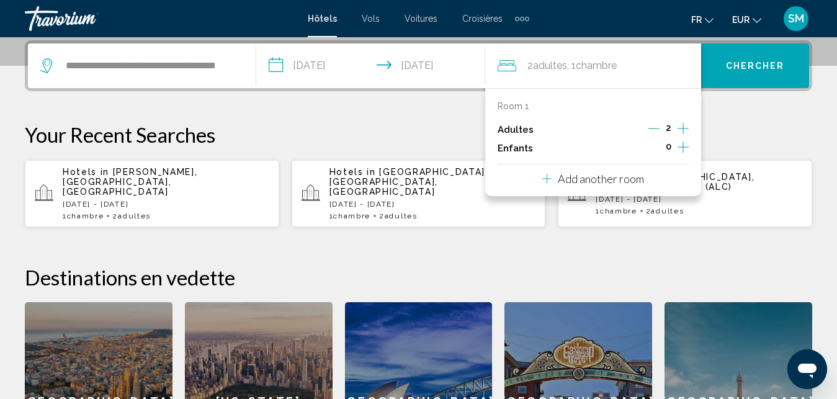
click at [657, 129] on icon "Decrement adults" at bounding box center [653, 128] width 11 height 11
click at [680, 147] on icon "Increment children" at bounding box center [682, 146] width 11 height 11
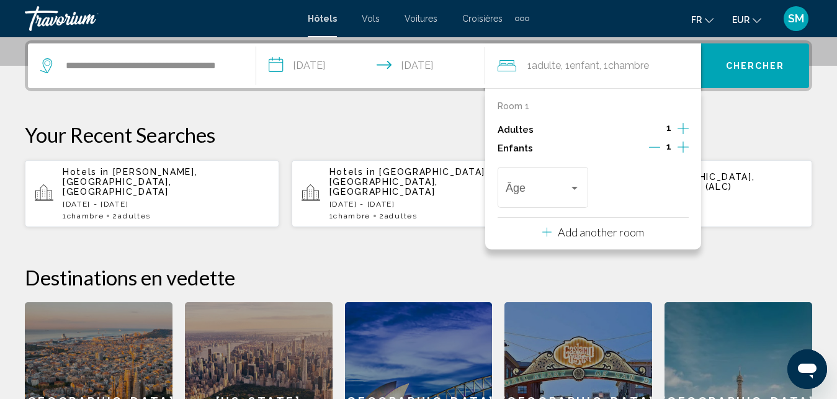
click at [680, 147] on icon "Increment children" at bounding box center [682, 146] width 11 height 11
click at [574, 189] on div "Travelers: 1 adult, 2 children" at bounding box center [574, 188] width 6 height 3
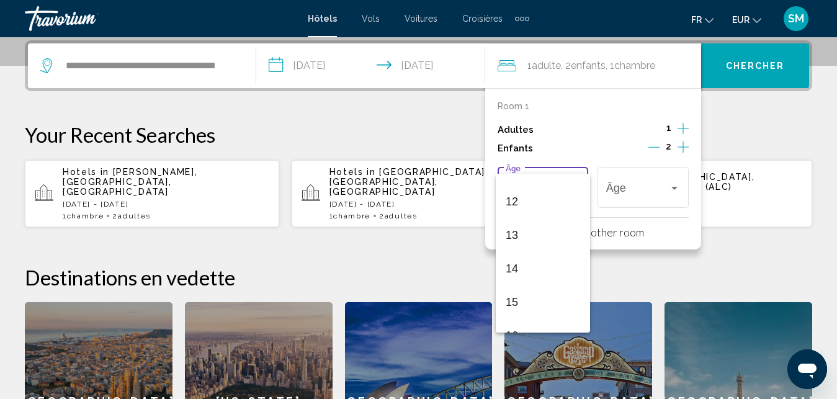
scroll to position [409, 0]
click at [553, 323] on span "16" at bounding box center [543, 316] width 74 height 33
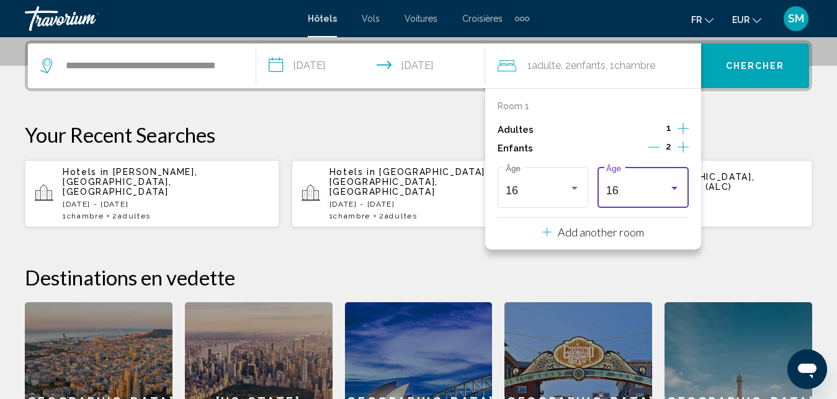
scroll to position [411, 0]
click at [663, 192] on div "16" at bounding box center [637, 190] width 63 height 12
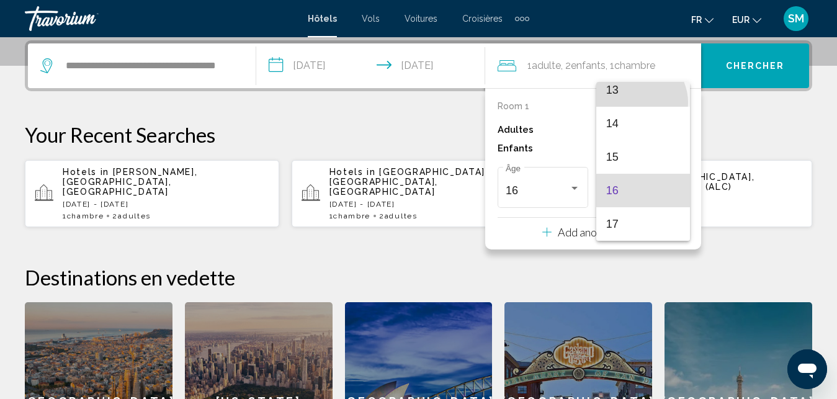
click at [635, 102] on span "13" at bounding box center [643, 89] width 74 height 33
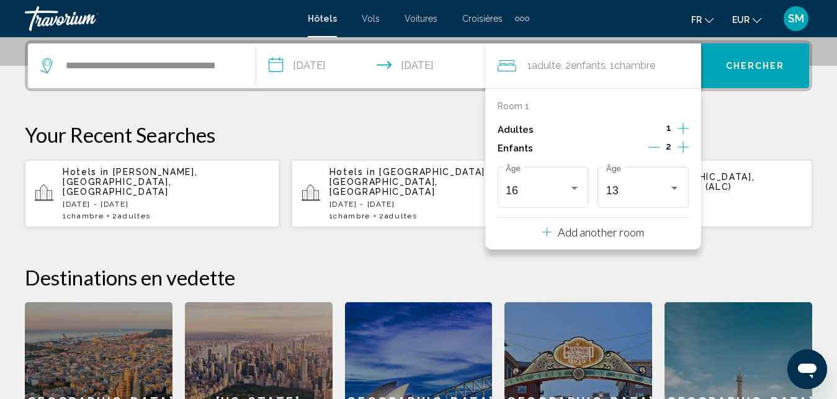
click at [760, 68] on span "Chercher" at bounding box center [755, 66] width 59 height 10
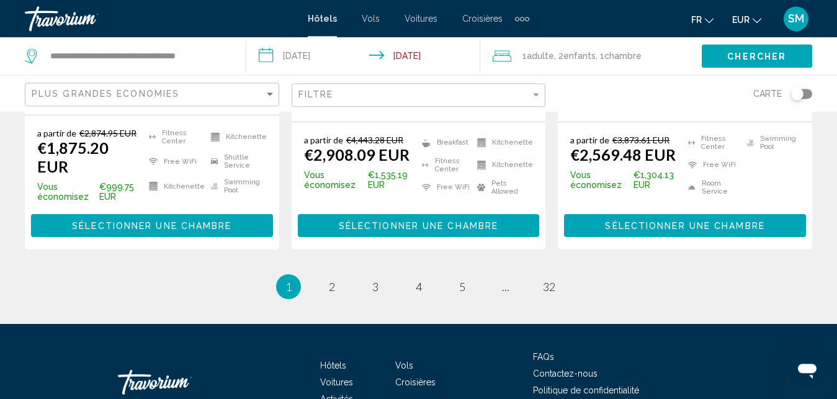
scroll to position [1814, 0]
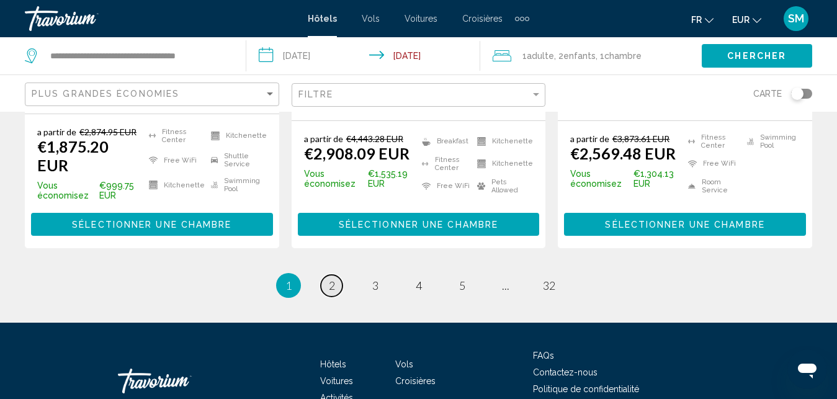
click at [334, 278] on span "2" at bounding box center [332, 285] width 6 height 14
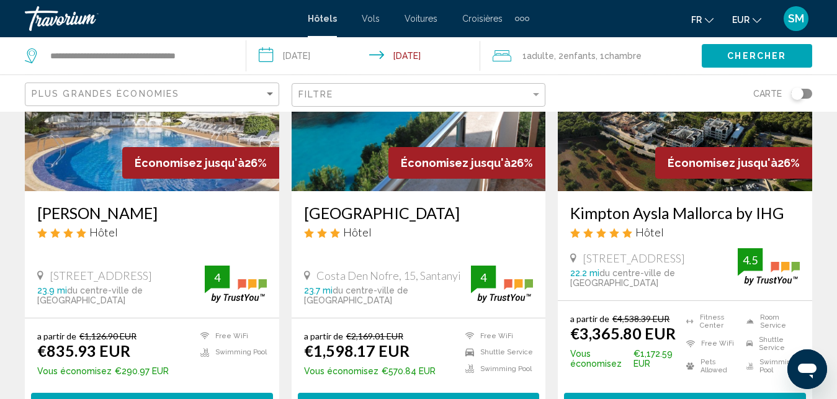
scroll to position [664, 0]
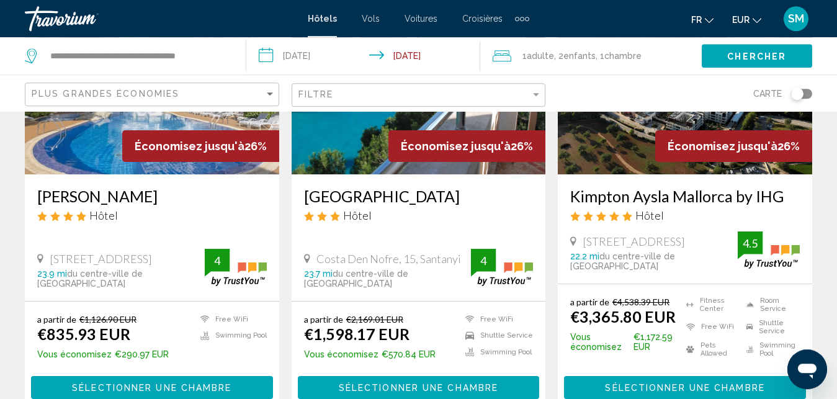
click at [104, 187] on h3 "Ona Palmira Paguera" at bounding box center [151, 196] width 229 height 19
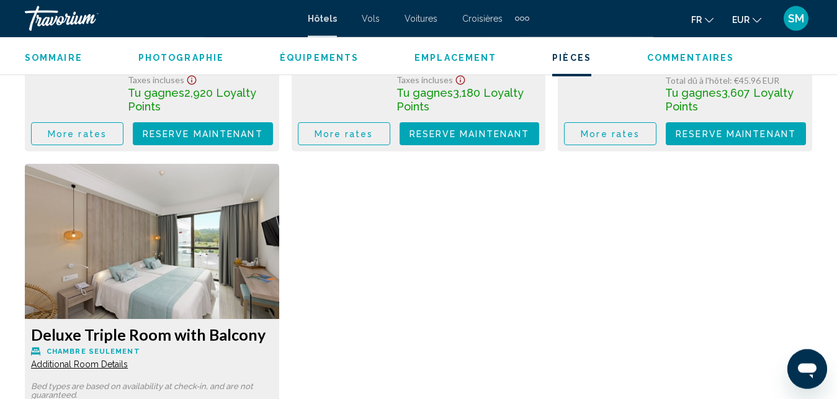
scroll to position [2309, 0]
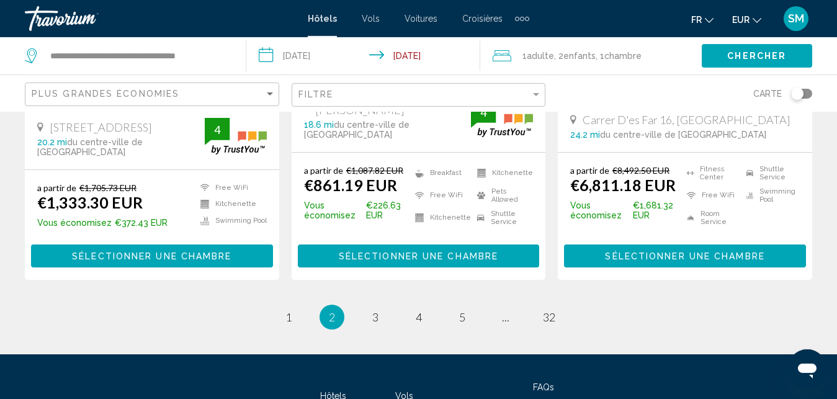
scroll to position [1782, 0]
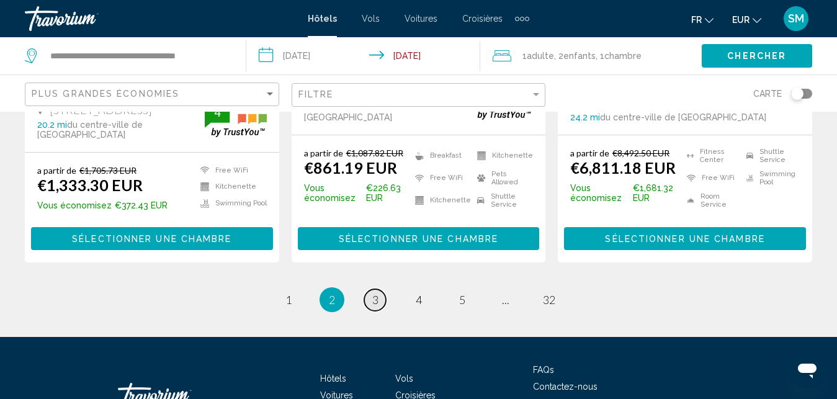
click at [379, 289] on link "page 3" at bounding box center [375, 300] width 22 height 22
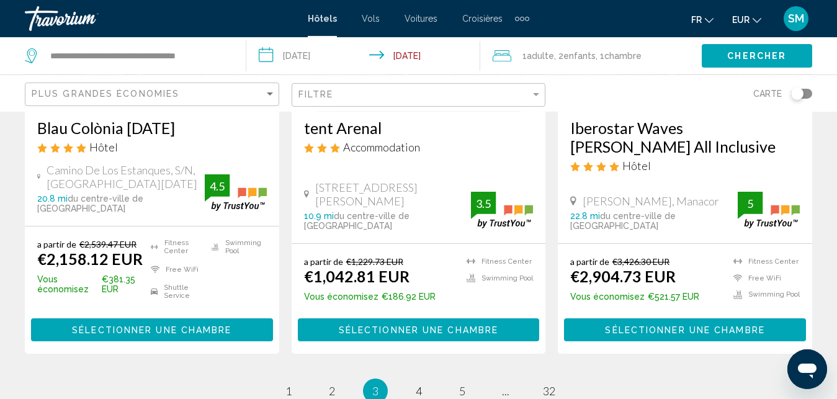
scroll to position [1750, 0]
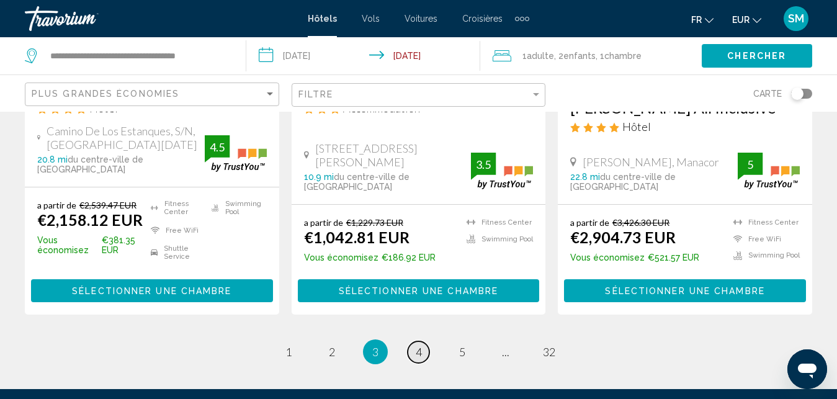
click at [424, 341] on link "page 4" at bounding box center [419, 352] width 22 height 22
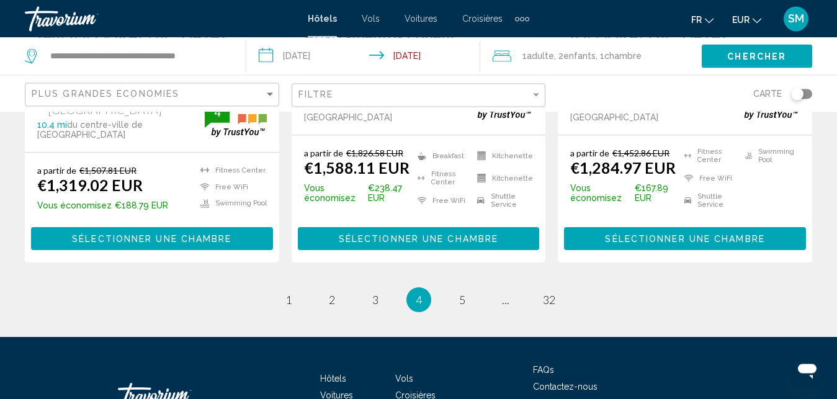
scroll to position [1793, 0]
